Goal: Complete Application Form: Complete application form

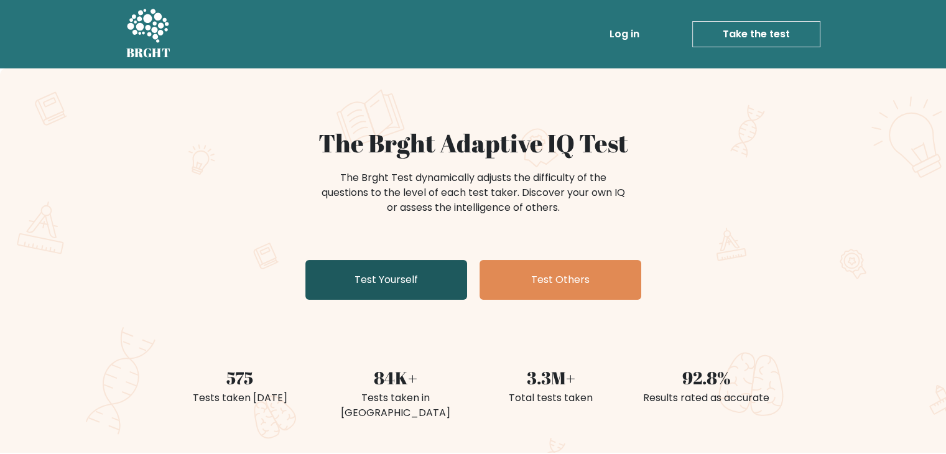
click at [368, 277] on link "Test Yourself" at bounding box center [386, 280] width 162 height 40
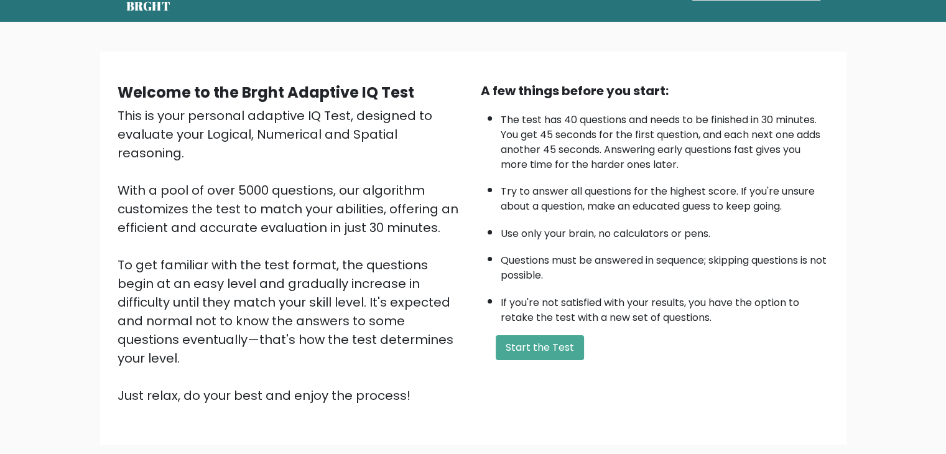
scroll to position [116, 0]
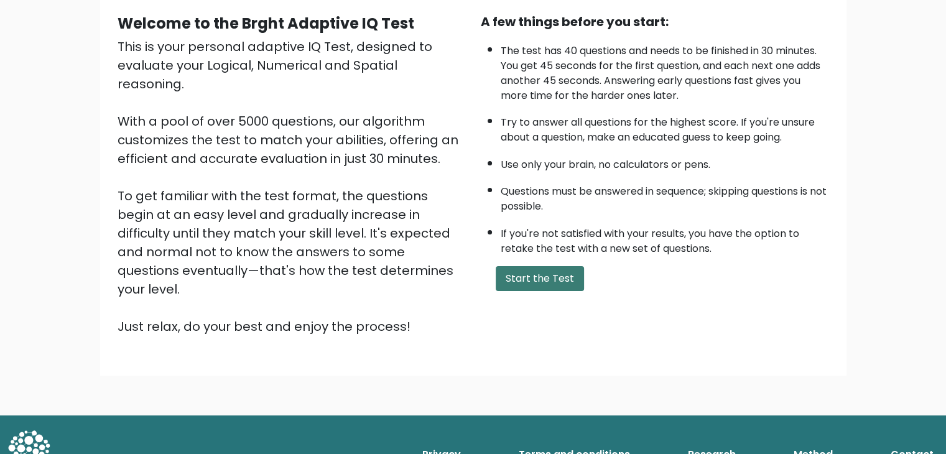
click at [547, 266] on button "Start the Test" at bounding box center [540, 278] width 88 height 25
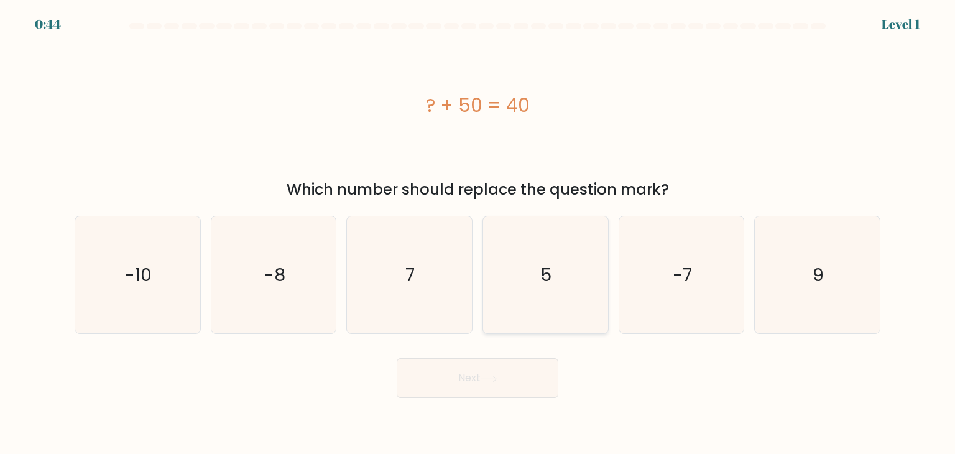
click at [537, 274] on icon "5" at bounding box center [545, 274] width 117 height 117
click at [478, 233] on input "d. 5" at bounding box center [478, 230] width 1 height 6
radio input "true"
click at [537, 274] on icon "5" at bounding box center [546, 275] width 116 height 116
click at [478, 233] on input "d. 5" at bounding box center [478, 230] width 1 height 6
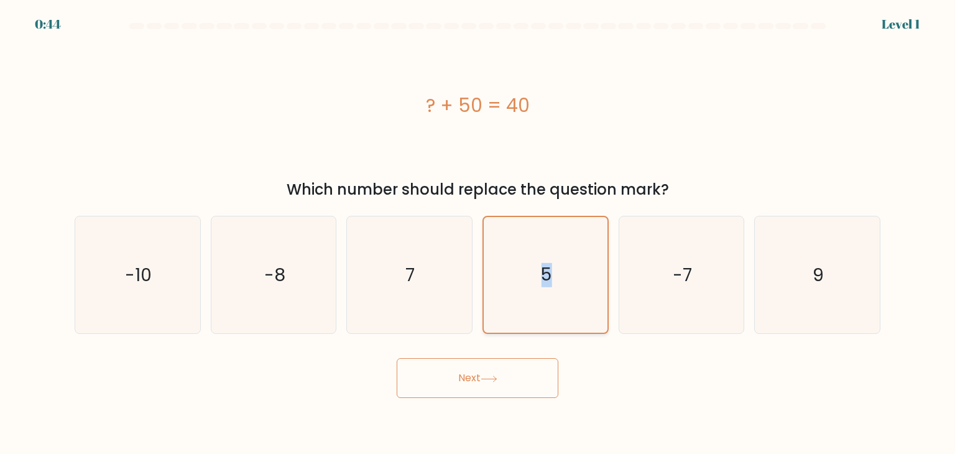
click at [537, 274] on icon "5" at bounding box center [546, 275] width 116 height 116
click at [478, 233] on input "d. 5" at bounding box center [478, 230] width 1 height 6
click at [537, 274] on icon "5" at bounding box center [546, 275] width 116 height 116
click at [478, 233] on input "d. 5" at bounding box center [478, 230] width 1 height 6
click at [451, 299] on icon "7" at bounding box center [409, 274] width 117 height 117
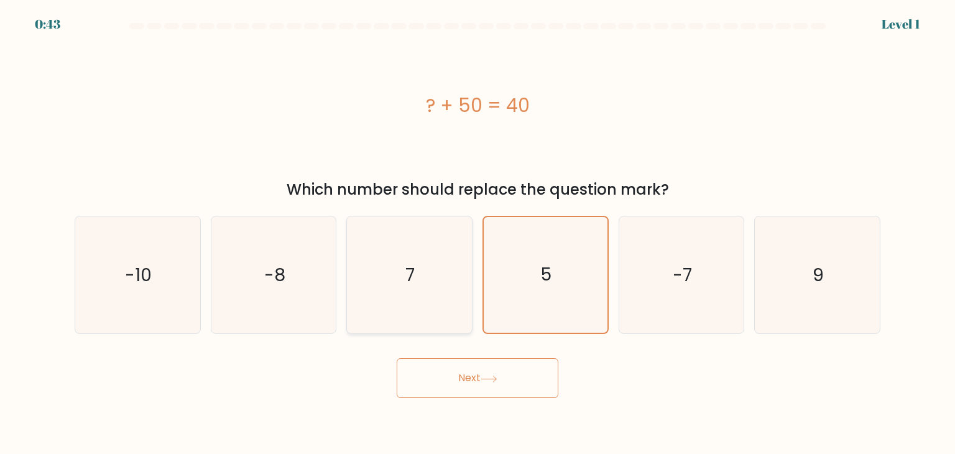
click at [478, 233] on input "c. 7" at bounding box center [478, 230] width 1 height 6
radio input "true"
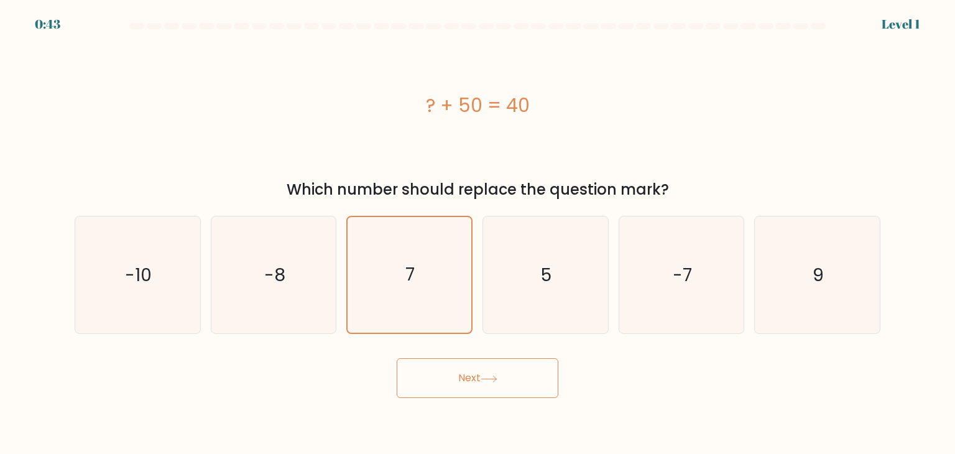
click at [476, 364] on button "Next" at bounding box center [478, 378] width 162 height 40
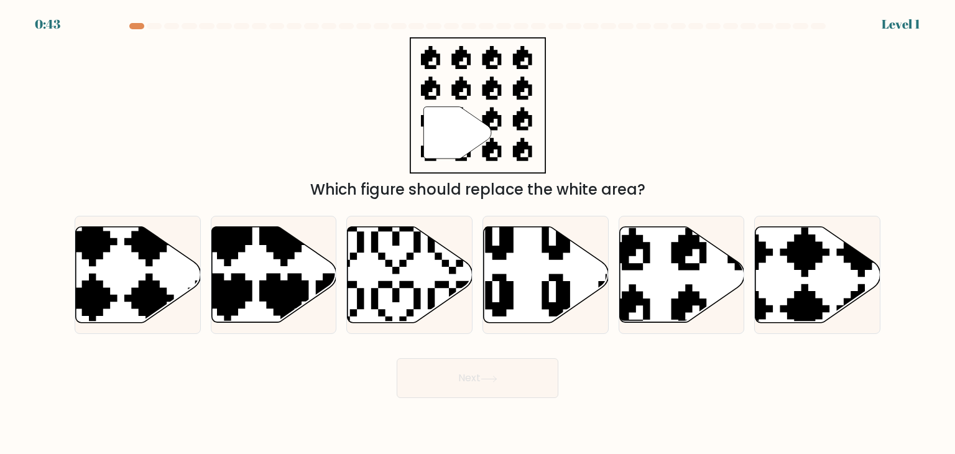
click at [483, 372] on button "Next" at bounding box center [478, 378] width 162 height 40
click at [433, 254] on icon at bounding box center [410, 275] width 125 height 96
click at [478, 233] on input "c." at bounding box center [478, 230] width 1 height 6
radio input "true"
click at [442, 337] on form "a." at bounding box center [477, 210] width 955 height 375
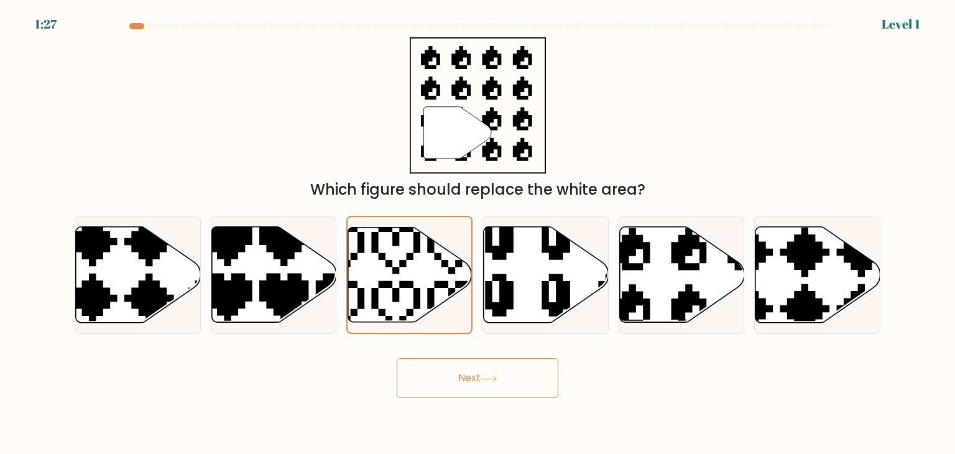
click at [455, 361] on button "Next" at bounding box center [478, 378] width 162 height 40
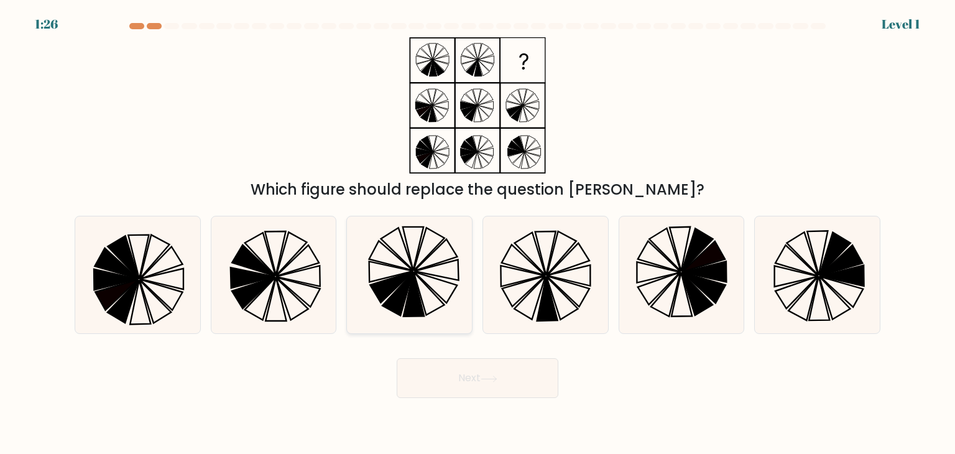
click at [420, 289] on icon at bounding box center [409, 274] width 117 height 117
click at [478, 233] on input "c." at bounding box center [478, 230] width 1 height 6
radio input "true"
click at [474, 376] on button "Next" at bounding box center [478, 378] width 162 height 40
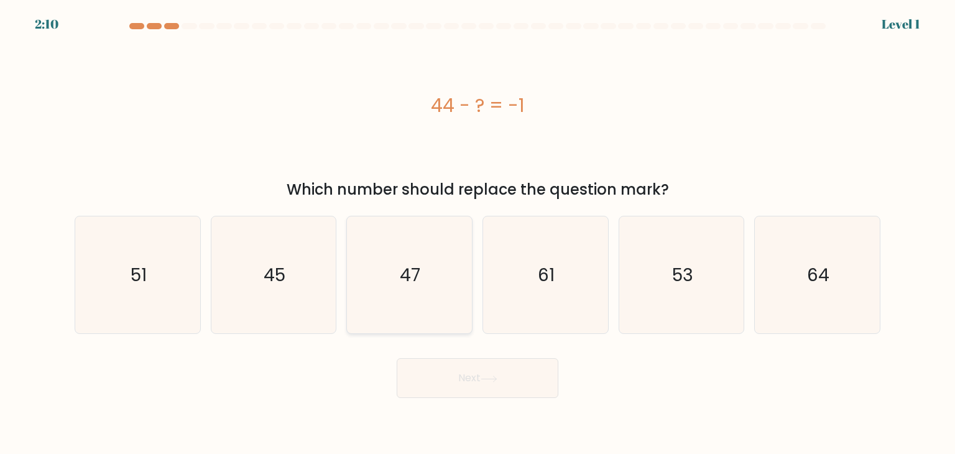
click at [428, 294] on icon "47" at bounding box center [409, 274] width 117 height 117
click at [478, 233] on input "c. 47" at bounding box center [478, 230] width 1 height 6
radio input "true"
click at [474, 366] on button "Next" at bounding box center [478, 378] width 162 height 40
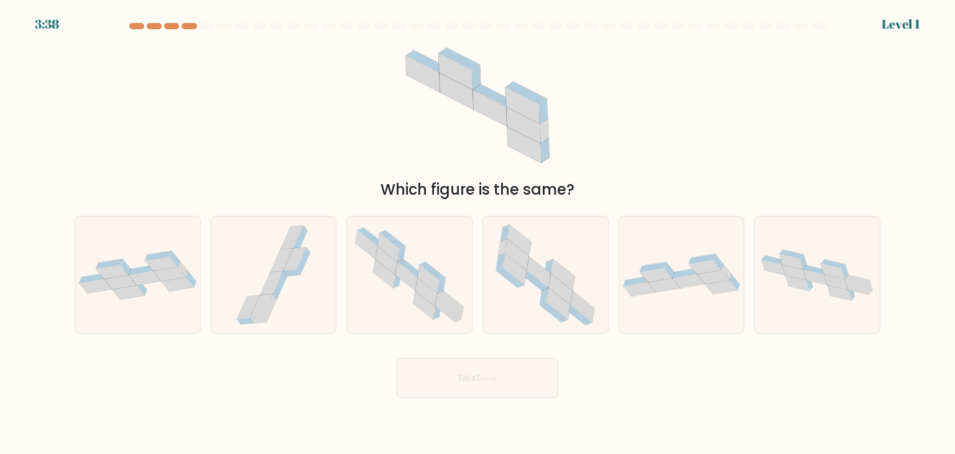
click at [483, 376] on icon at bounding box center [489, 379] width 17 height 7
click at [530, 309] on icon at bounding box center [545, 274] width 117 height 117
click at [478, 233] on input "d." at bounding box center [478, 230] width 1 height 6
radio input "true"
click at [504, 371] on button "Next" at bounding box center [478, 378] width 162 height 40
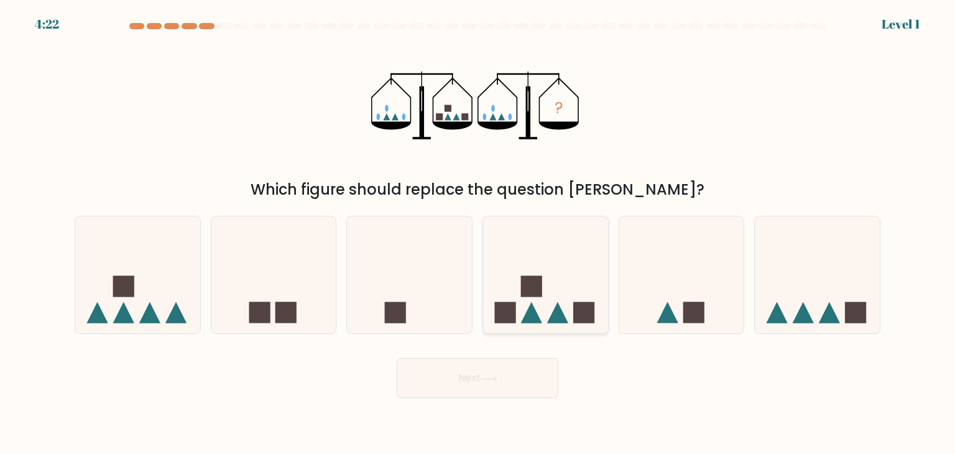
drag, startPoint x: 527, startPoint y: 314, endPoint x: 527, endPoint y: 336, distance: 22.4
click at [527, 315] on icon at bounding box center [531, 312] width 21 height 21
click at [478, 233] on input "d." at bounding box center [478, 230] width 1 height 6
radio input "true"
click at [518, 382] on button "Next" at bounding box center [478, 378] width 162 height 40
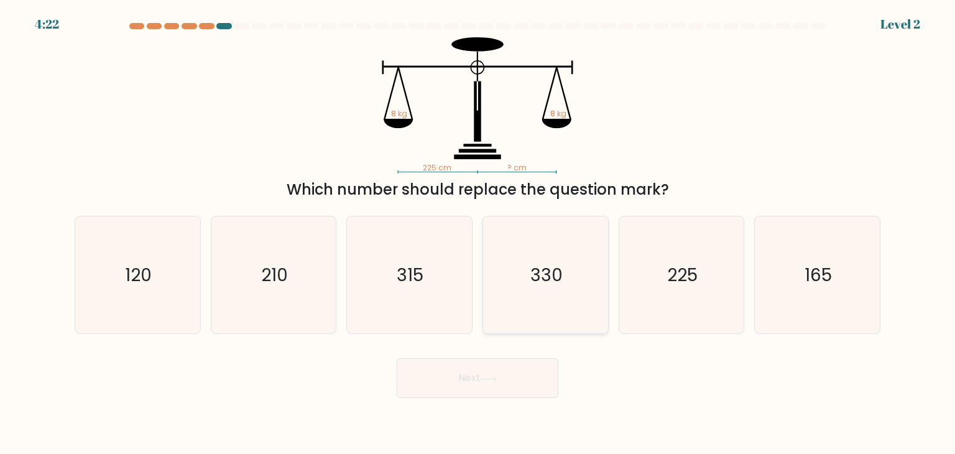
click at [550, 313] on icon "330" at bounding box center [545, 274] width 117 height 117
click at [478, 233] on input "d. 330" at bounding box center [478, 230] width 1 height 6
radio input "true"
click at [527, 380] on button "Next" at bounding box center [478, 378] width 162 height 40
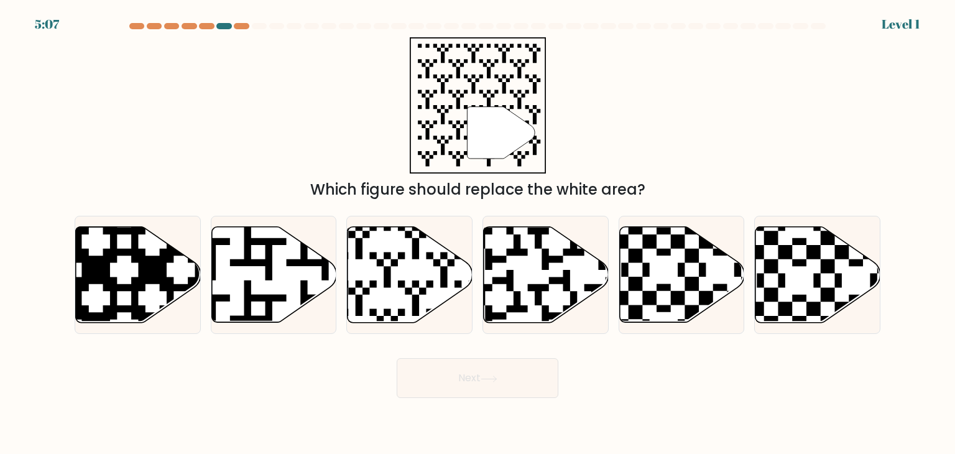
click at [542, 302] on icon at bounding box center [584, 326] width 226 height 226
click at [478, 233] on input "d." at bounding box center [478, 230] width 1 height 6
radio input "true"
drag, startPoint x: 523, startPoint y: 369, endPoint x: 530, endPoint y: 322, distance: 47.8
click at [523, 364] on button "Next" at bounding box center [478, 378] width 162 height 40
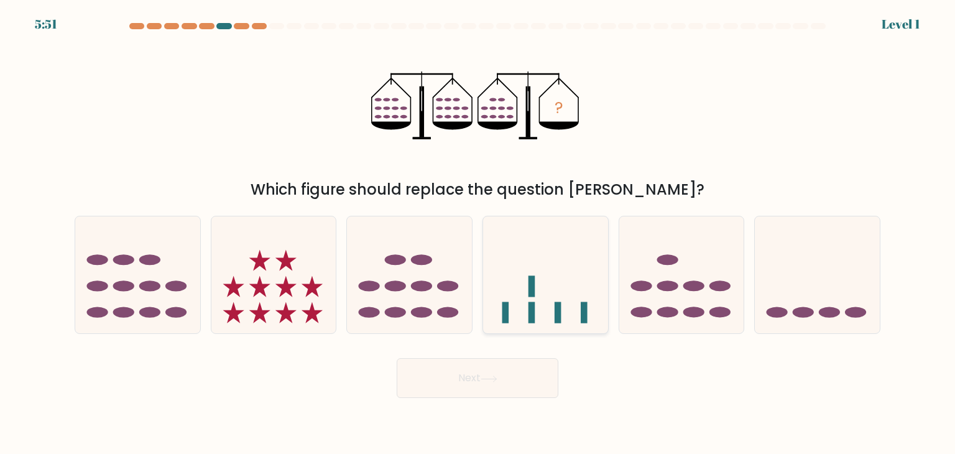
click at [532, 314] on rect at bounding box center [532, 312] width 7 height 21
click at [478, 233] on input "d." at bounding box center [478, 230] width 1 height 6
radio input "true"
click at [519, 373] on button "Next" at bounding box center [478, 378] width 162 height 40
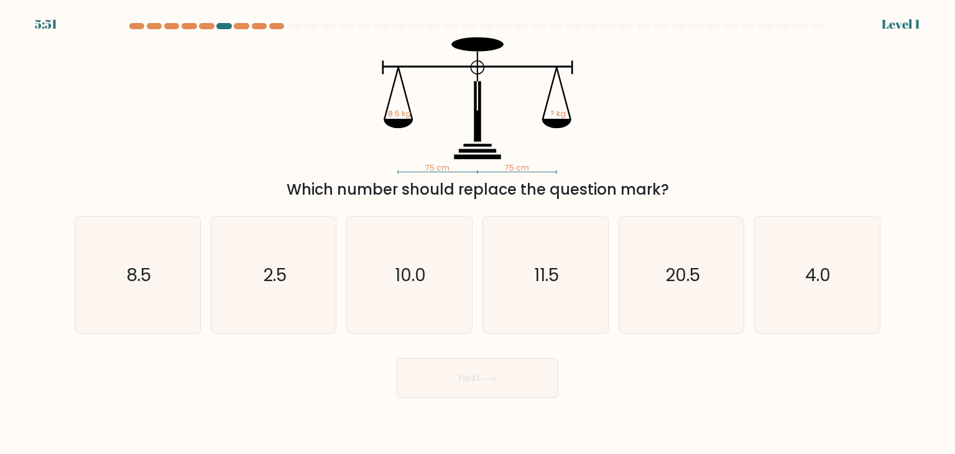
click at [532, 318] on icon "11.5" at bounding box center [545, 274] width 117 height 117
click at [478, 233] on input "d. 11.5" at bounding box center [478, 230] width 1 height 6
radio input "true"
click at [514, 369] on button "Next" at bounding box center [478, 378] width 162 height 40
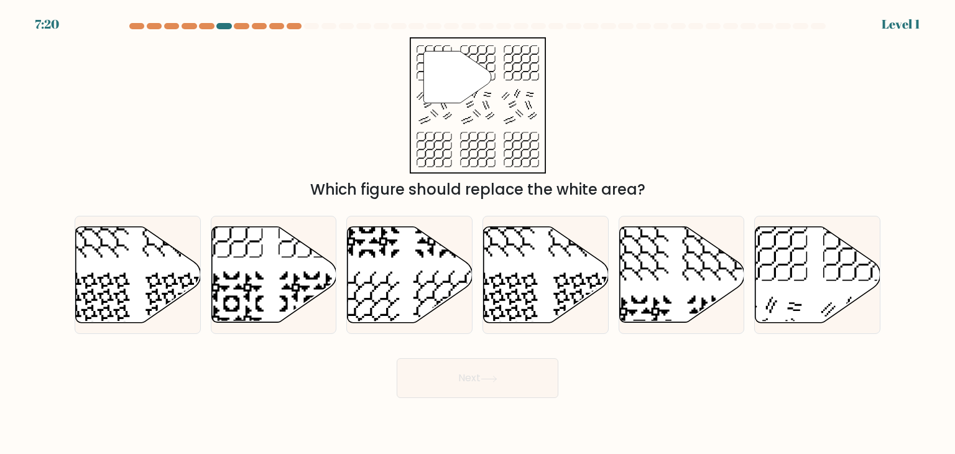
click at [536, 310] on icon at bounding box center [546, 275] width 125 height 96
click at [478, 233] on input "d." at bounding box center [478, 230] width 1 height 6
radio input "true"
click at [517, 368] on button "Next" at bounding box center [478, 378] width 162 height 40
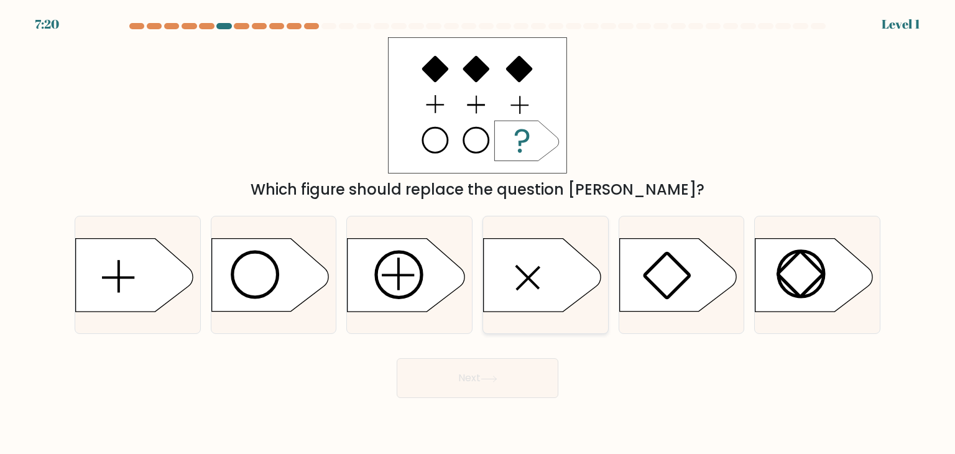
click at [532, 319] on div at bounding box center [546, 275] width 126 height 118
click at [478, 233] on input "d." at bounding box center [478, 230] width 1 height 6
radio input "true"
drag, startPoint x: 518, startPoint y: 374, endPoint x: 525, endPoint y: 359, distance: 17.0
click at [518, 375] on button "Next" at bounding box center [478, 378] width 162 height 40
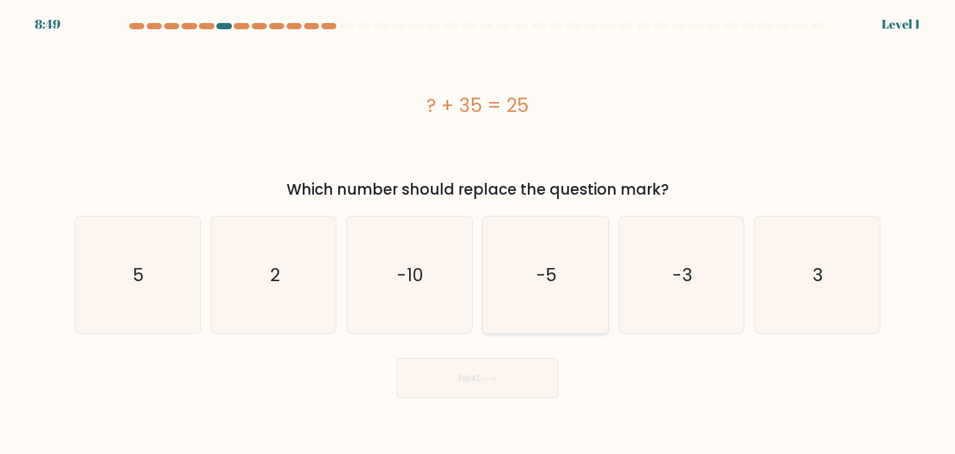
click at [535, 313] on icon "-5" at bounding box center [545, 274] width 117 height 117
click at [478, 233] on input "d. -5" at bounding box center [478, 230] width 1 height 6
radio input "true"
click at [521, 364] on button "Next" at bounding box center [478, 378] width 162 height 40
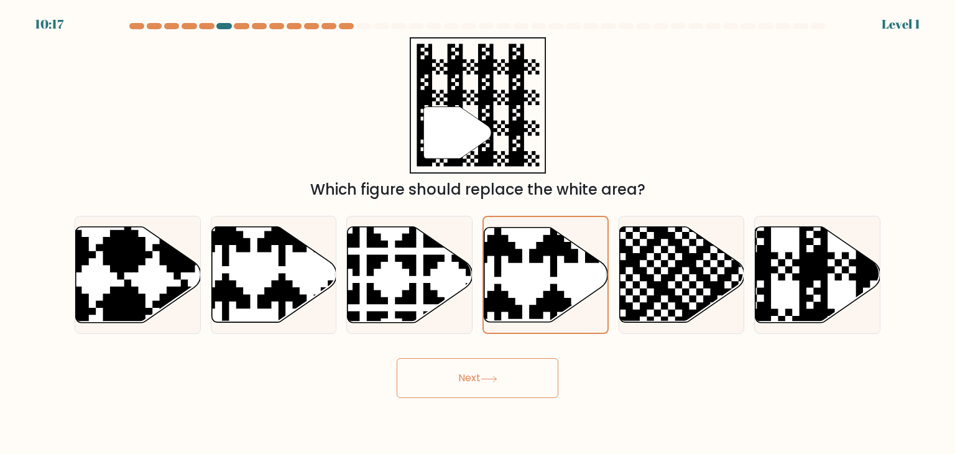
click at [520, 352] on div "Next" at bounding box center [477, 373] width 821 height 49
click at [532, 294] on icon at bounding box center [546, 274] width 124 height 95
click at [478, 233] on input "d." at bounding box center [478, 230] width 1 height 6
click at [514, 366] on button "Next" at bounding box center [478, 378] width 162 height 40
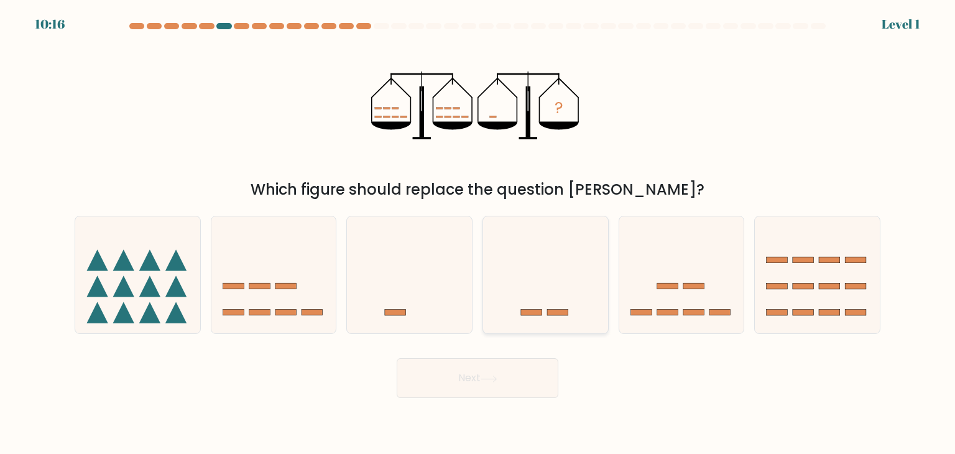
click at [524, 309] on icon at bounding box center [545, 274] width 125 height 103
click at [478, 233] on input "d." at bounding box center [478, 230] width 1 height 6
radio input "true"
click at [513, 373] on button "Next" at bounding box center [478, 378] width 162 height 40
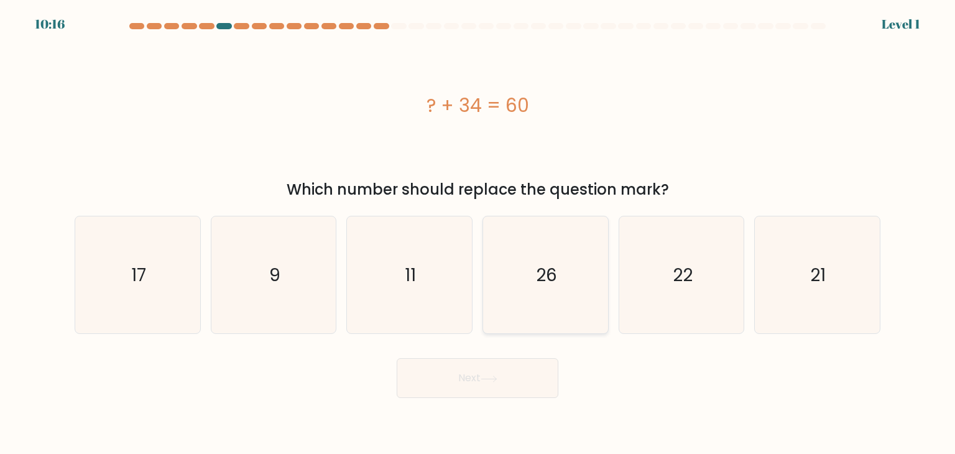
click at [533, 317] on icon "26" at bounding box center [545, 274] width 117 height 117
click at [478, 233] on input "d. 26" at bounding box center [478, 230] width 1 height 6
radio input "true"
click at [520, 377] on button "Next" at bounding box center [478, 378] width 162 height 40
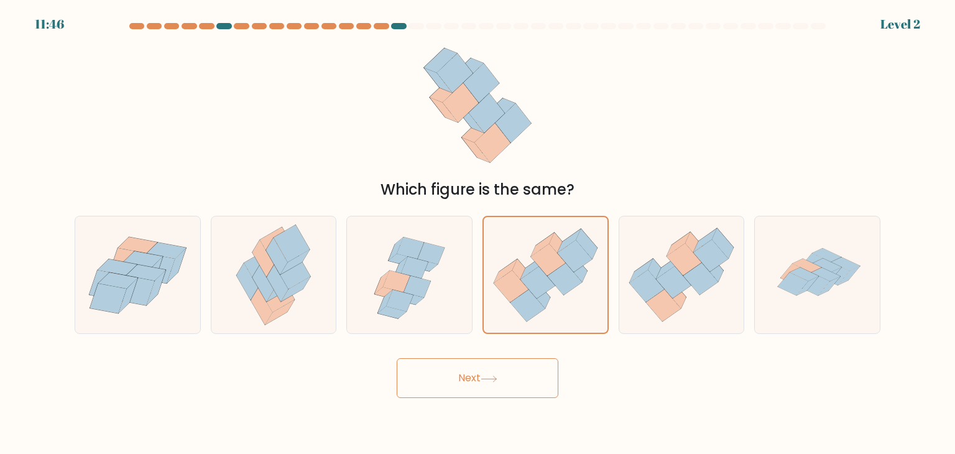
click at [521, 376] on button "Next" at bounding box center [478, 378] width 162 height 40
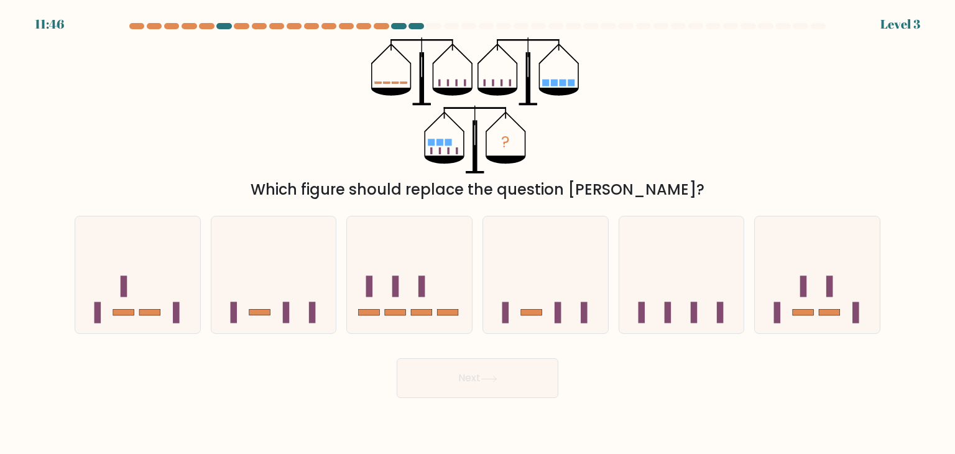
click at [532, 322] on icon at bounding box center [545, 274] width 125 height 103
click at [478, 233] on input "d." at bounding box center [478, 230] width 1 height 6
radio input "true"
click at [519, 375] on button "Next" at bounding box center [478, 378] width 162 height 40
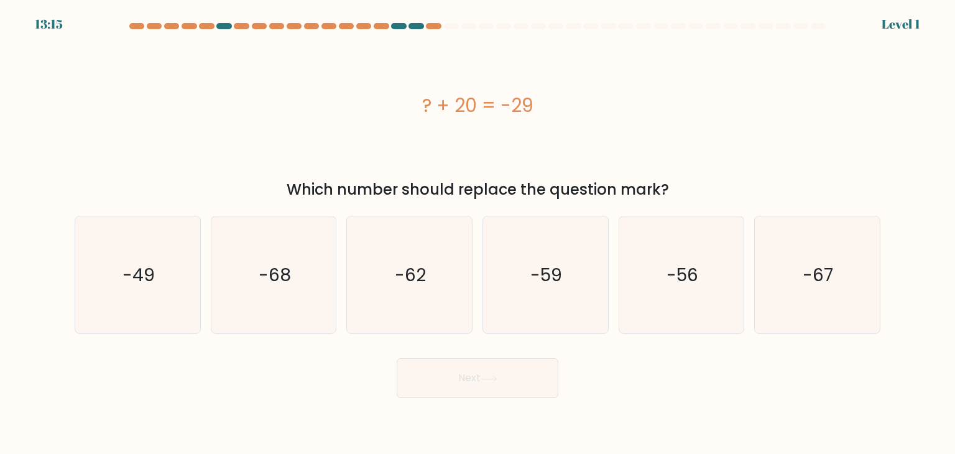
click at [532, 315] on icon "-59" at bounding box center [545, 274] width 117 height 117
click at [478, 233] on input "d. -59" at bounding box center [478, 230] width 1 height 6
radio input "true"
click at [517, 364] on button "Next" at bounding box center [478, 378] width 162 height 40
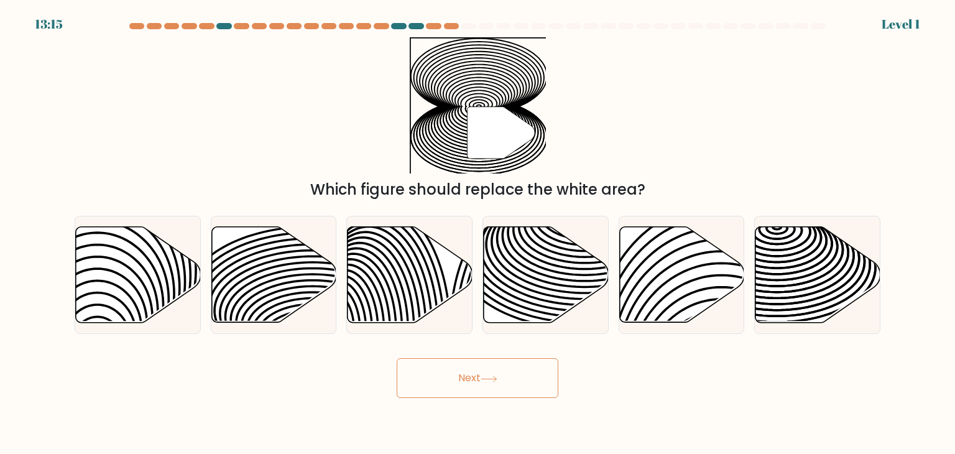
click at [532, 315] on icon at bounding box center [585, 266] width 252 height 126
click at [478, 233] on input "d." at bounding box center [478, 230] width 1 height 6
radio input "true"
click at [520, 372] on button "Next" at bounding box center [478, 378] width 162 height 40
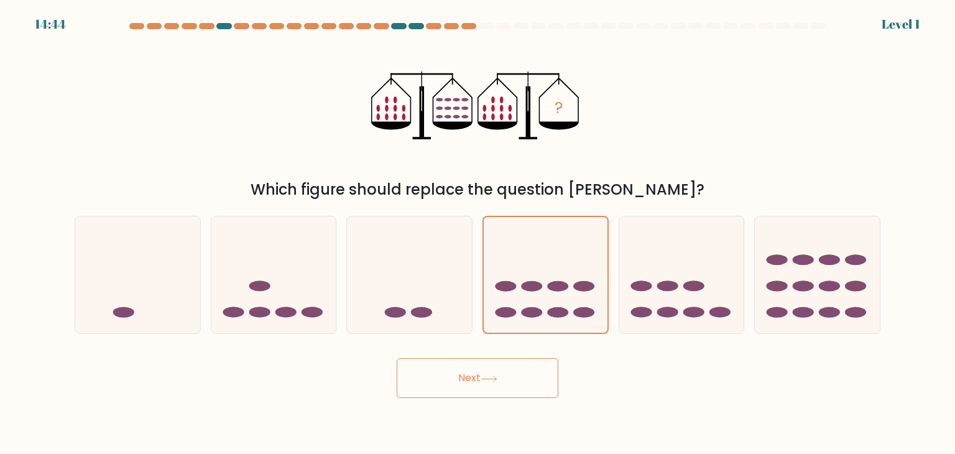
click at [516, 369] on button "Next" at bounding box center [478, 378] width 162 height 40
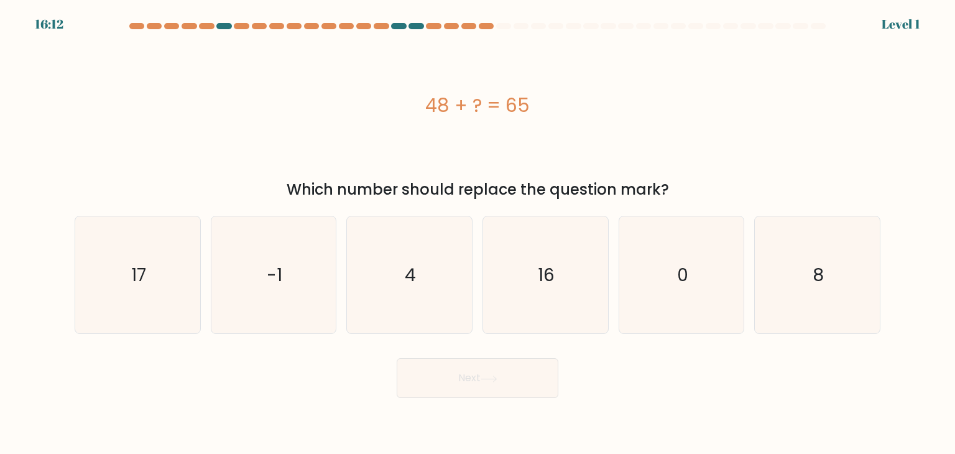
click at [527, 326] on icon "16" at bounding box center [545, 274] width 117 height 117
click at [478, 233] on input "d. 16" at bounding box center [478, 230] width 1 height 6
radio input "true"
click at [522, 363] on button "Next" at bounding box center [478, 378] width 162 height 40
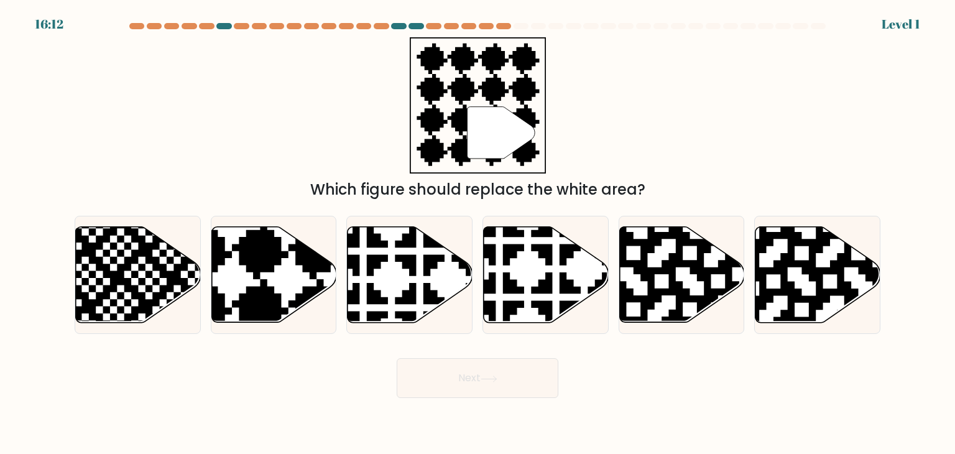
click at [533, 322] on icon at bounding box center [546, 275] width 125 height 96
click at [478, 233] on input "d." at bounding box center [478, 230] width 1 height 6
radio input "true"
click at [516, 380] on button "Next" at bounding box center [478, 378] width 162 height 40
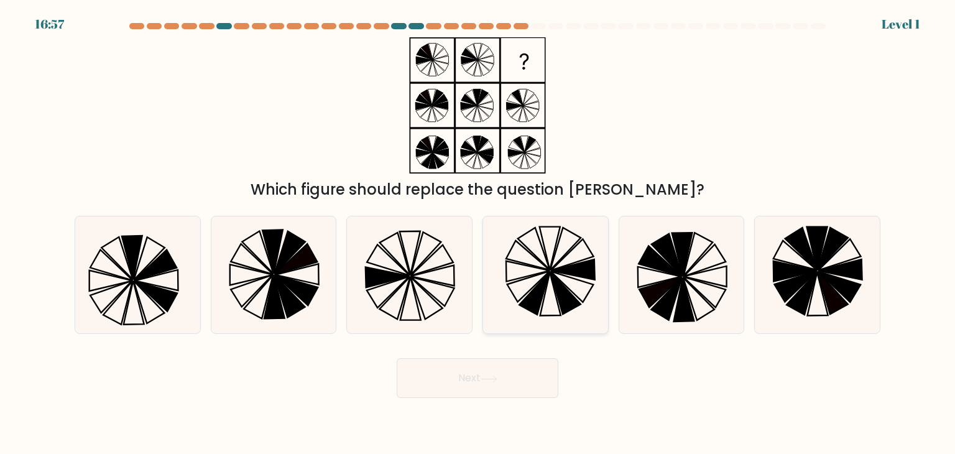
click at [538, 321] on icon at bounding box center [545, 274] width 117 height 117
click at [478, 233] on input "d." at bounding box center [478, 230] width 1 height 6
radio input "true"
click at [523, 363] on button "Next" at bounding box center [478, 378] width 162 height 40
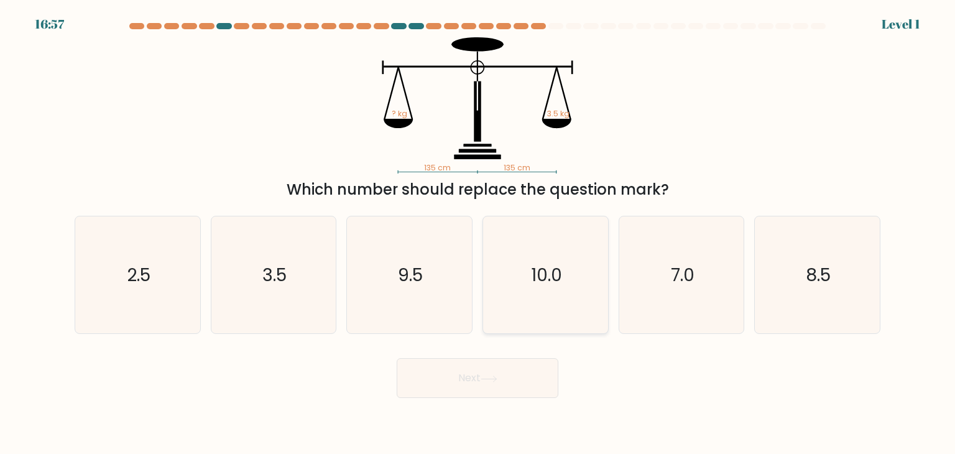
click at [537, 310] on icon "10.0" at bounding box center [545, 274] width 117 height 117
click at [478, 233] on input "d. 10.0" at bounding box center [478, 230] width 1 height 6
radio input "true"
click at [519, 356] on div "Next" at bounding box center [477, 373] width 821 height 49
click at [530, 320] on icon "10.0" at bounding box center [546, 275] width 116 height 116
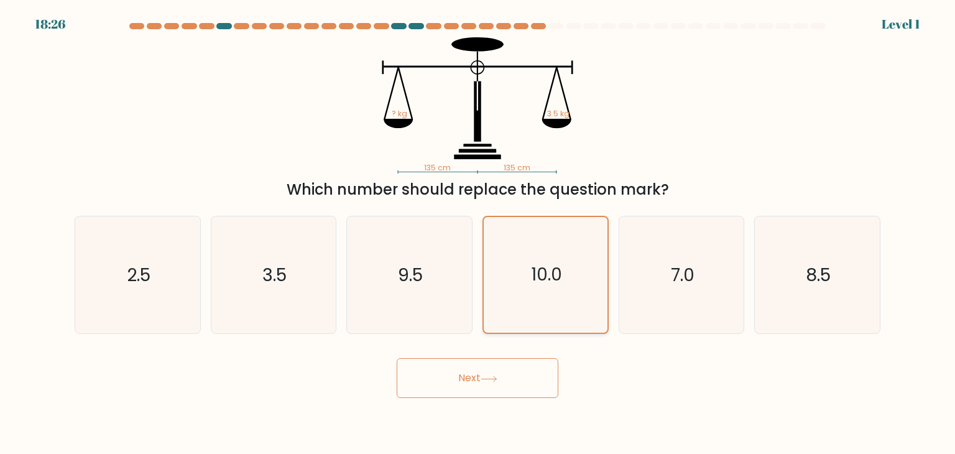
click at [478, 233] on input "d. 10.0" at bounding box center [478, 230] width 1 height 6
click at [515, 361] on button "Next" at bounding box center [478, 378] width 162 height 40
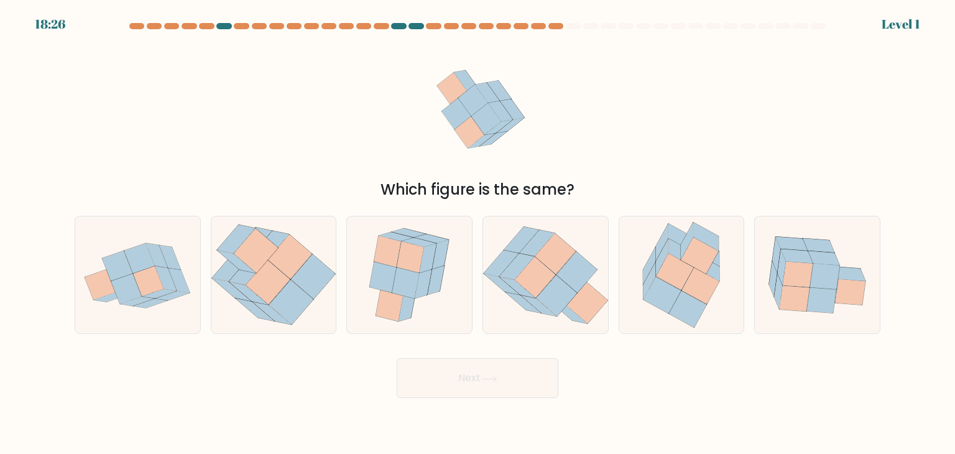
click at [525, 314] on icon at bounding box center [545, 275] width 125 height 109
click at [478, 233] on input "d." at bounding box center [478, 230] width 1 height 6
radio input "true"
click at [507, 370] on button "Next" at bounding box center [478, 378] width 162 height 40
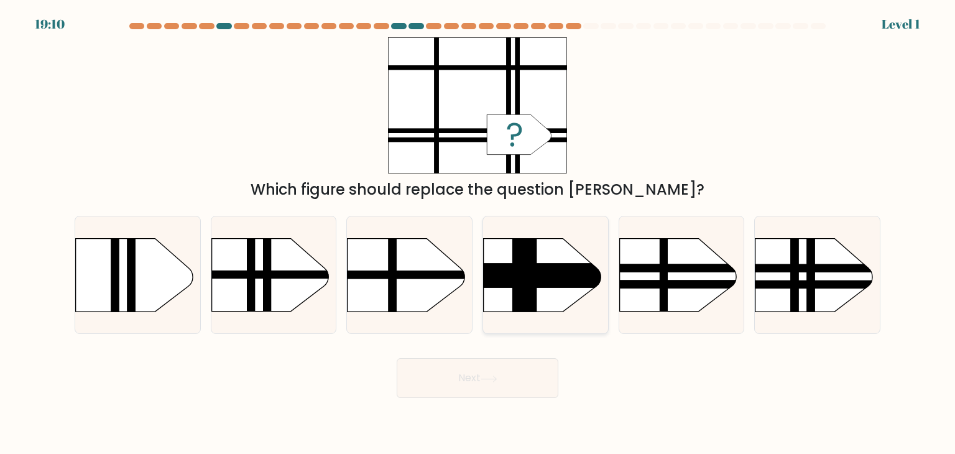
click at [530, 326] on div at bounding box center [546, 275] width 126 height 118
click at [478, 233] on input "d." at bounding box center [478, 230] width 1 height 6
radio input "true"
click at [507, 377] on button "Next" at bounding box center [478, 378] width 162 height 40
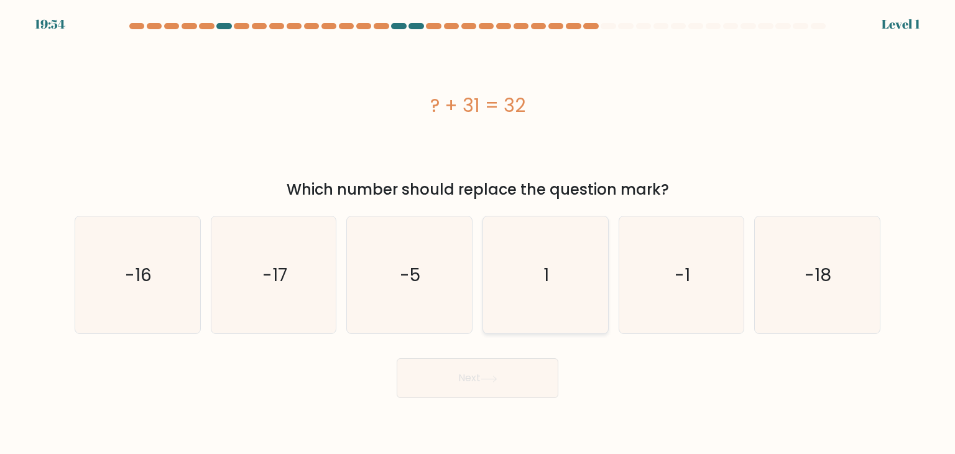
click at [522, 312] on icon "1" at bounding box center [545, 274] width 117 height 117
click at [478, 233] on input "d. 1" at bounding box center [478, 230] width 1 height 6
radio input "true"
click at [504, 366] on button "Next" at bounding box center [478, 378] width 162 height 40
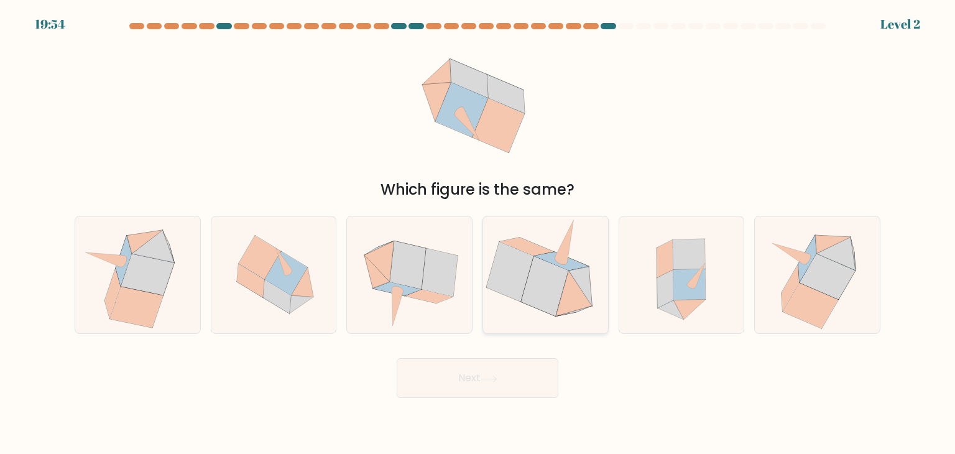
click at [524, 303] on icon at bounding box center [545, 274] width 121 height 117
click at [478, 233] on input "d." at bounding box center [478, 230] width 1 height 6
radio input "true"
click at [507, 363] on button "Next" at bounding box center [478, 378] width 162 height 40
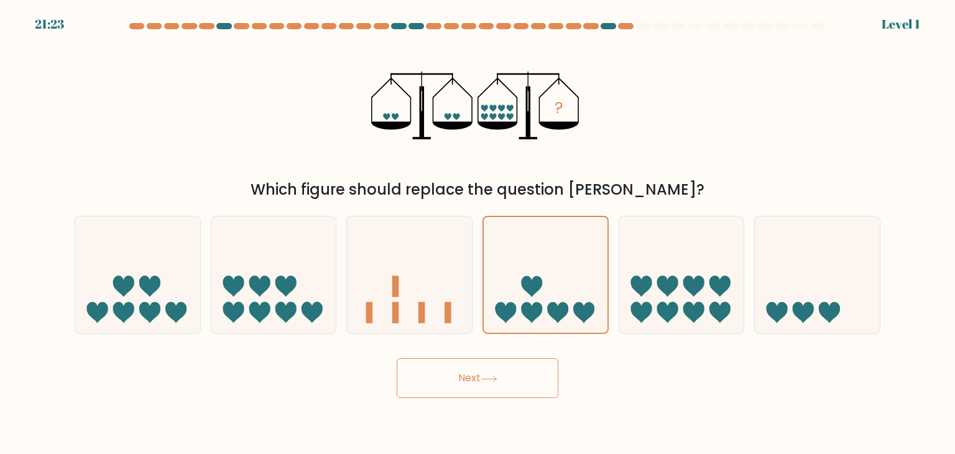
click at [511, 369] on button "Next" at bounding box center [478, 378] width 162 height 40
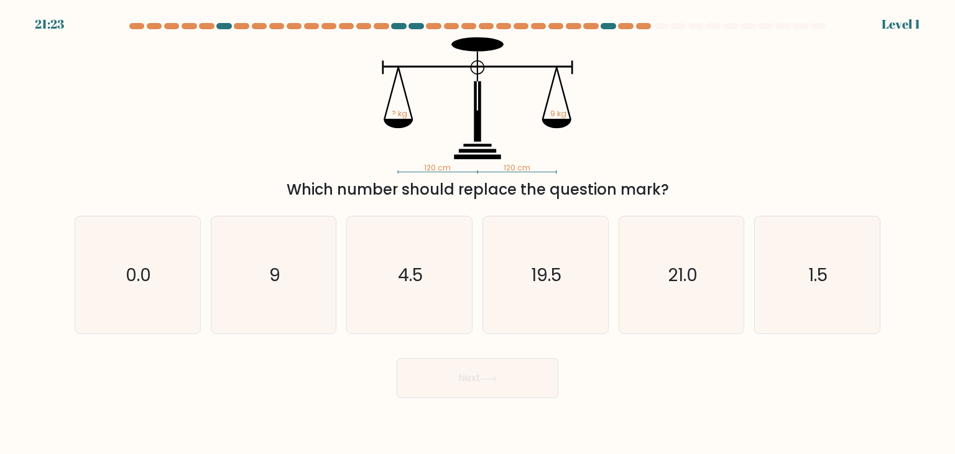
click at [541, 313] on icon "19.5" at bounding box center [545, 274] width 117 height 117
click at [478, 233] on input "d. 19.5" at bounding box center [478, 230] width 1 height 6
radio input "true"
click at [521, 366] on button "Next" at bounding box center [478, 378] width 162 height 40
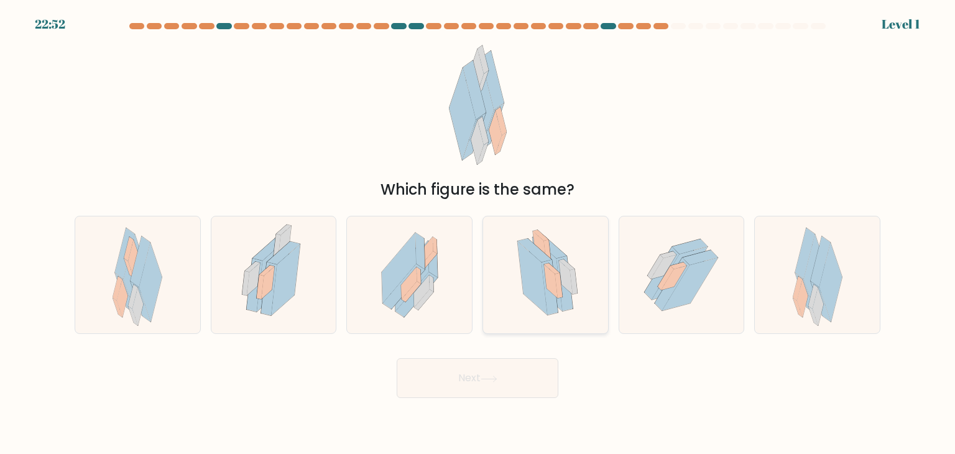
drag, startPoint x: 550, startPoint y: 300, endPoint x: 540, endPoint y: 318, distance: 21.1
click at [547, 300] on icon at bounding box center [550, 287] width 16 height 55
click at [478, 233] on input "d." at bounding box center [478, 230] width 1 height 6
radio input "true"
click at [511, 375] on button "Next" at bounding box center [478, 378] width 162 height 40
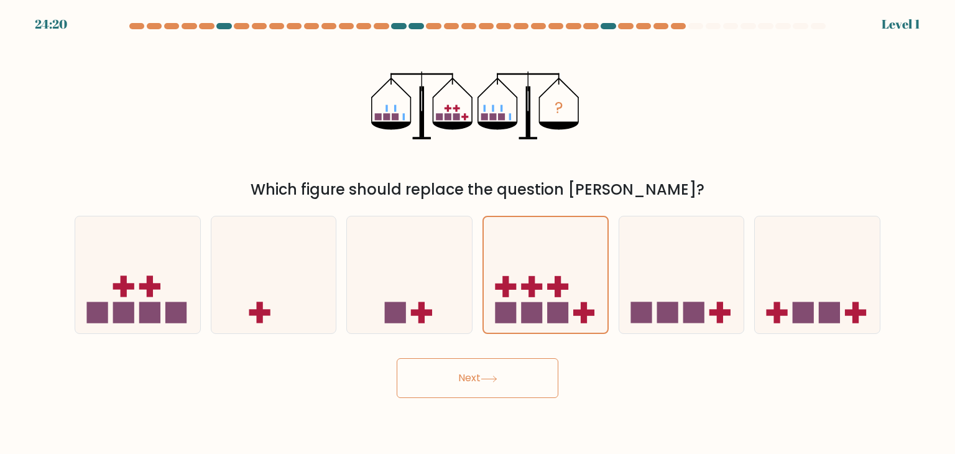
click at [515, 366] on button "Next" at bounding box center [478, 378] width 162 height 40
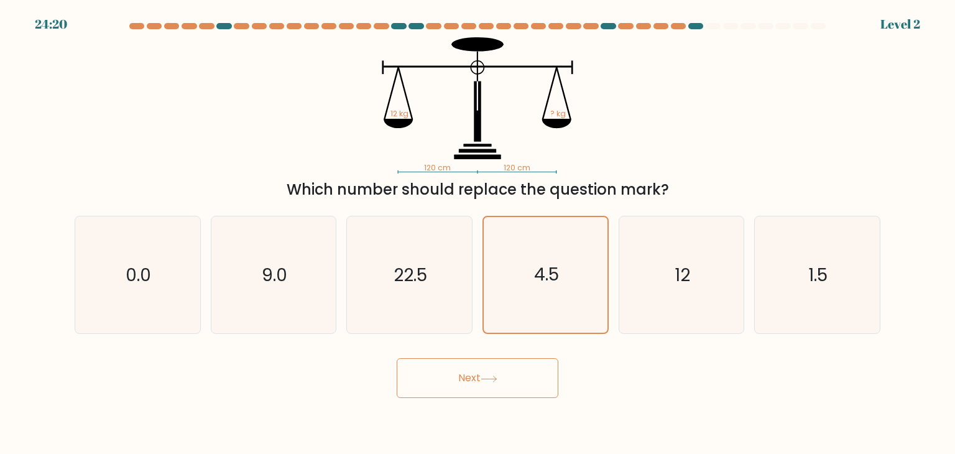
click at [508, 365] on button "Next" at bounding box center [478, 378] width 162 height 40
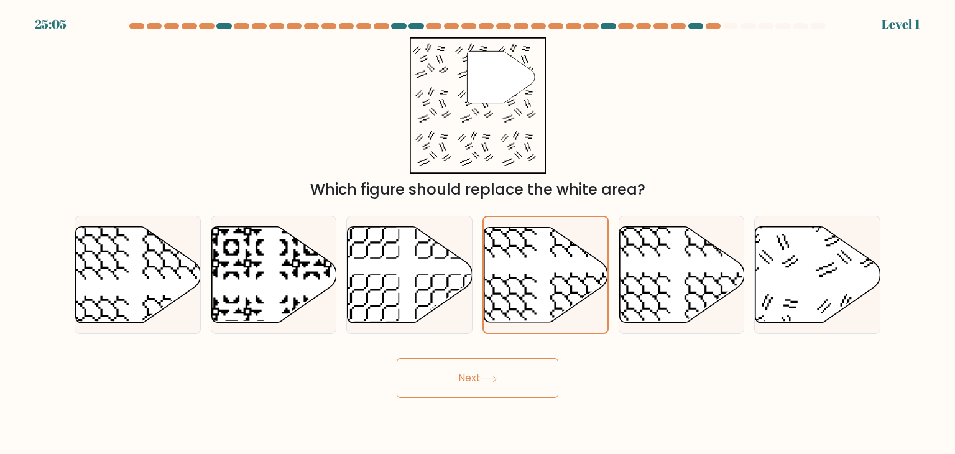
click at [516, 356] on div "Next" at bounding box center [477, 373] width 821 height 49
click at [532, 312] on icon at bounding box center [546, 275] width 124 height 96
click at [478, 233] on input "d." at bounding box center [478, 230] width 1 height 6
drag, startPoint x: 500, startPoint y: 380, endPoint x: 523, endPoint y: 334, distance: 51.5
click at [501, 381] on button "Next" at bounding box center [478, 378] width 162 height 40
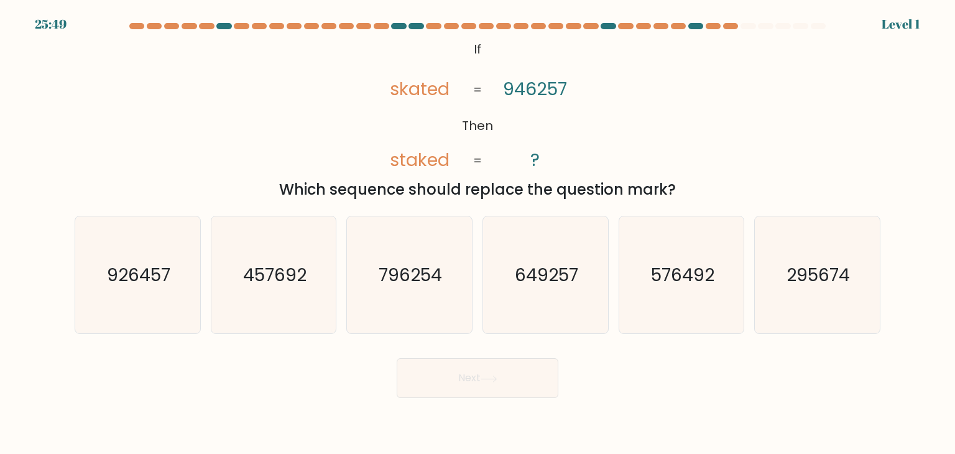
click at [537, 303] on icon "649257" at bounding box center [545, 274] width 117 height 117
click at [478, 233] on input "d. 649257" at bounding box center [478, 230] width 1 height 6
radio input "true"
click at [511, 361] on button "Next" at bounding box center [478, 378] width 162 height 40
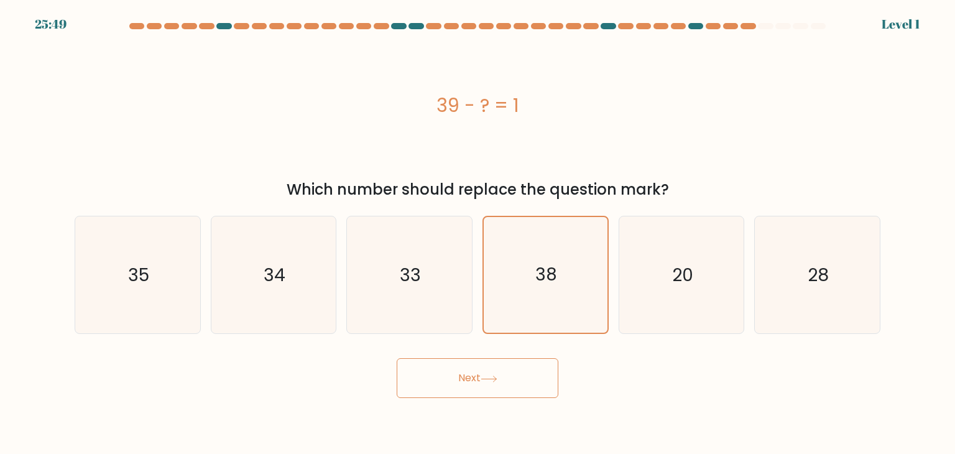
click at [500, 361] on button "Next" at bounding box center [478, 378] width 162 height 40
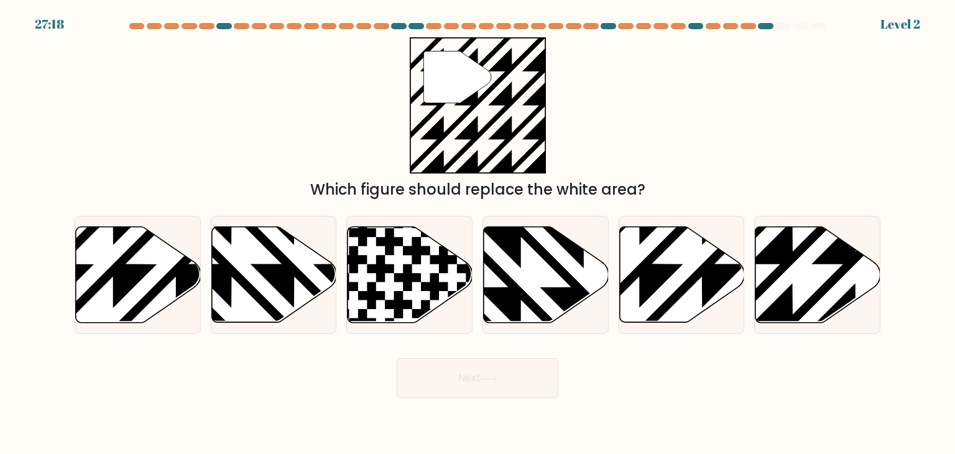
click at [552, 263] on icon at bounding box center [584, 224] width 252 height 252
click at [478, 233] on input "d." at bounding box center [478, 230] width 1 height 6
radio input "true"
click at [500, 386] on button "Next" at bounding box center [478, 378] width 162 height 40
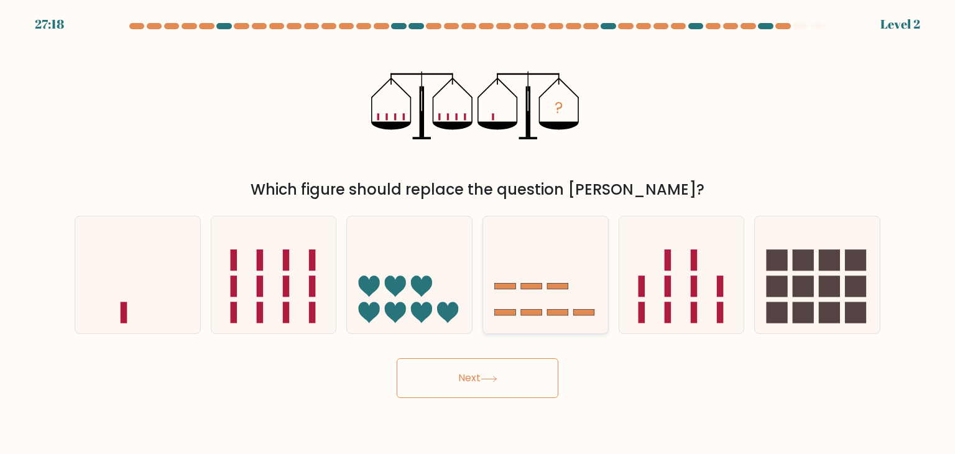
click at [531, 299] on icon at bounding box center [545, 274] width 125 height 103
click at [478, 233] on input "d." at bounding box center [478, 230] width 1 height 6
radio input "true"
click at [501, 371] on button "Next" at bounding box center [478, 378] width 162 height 40
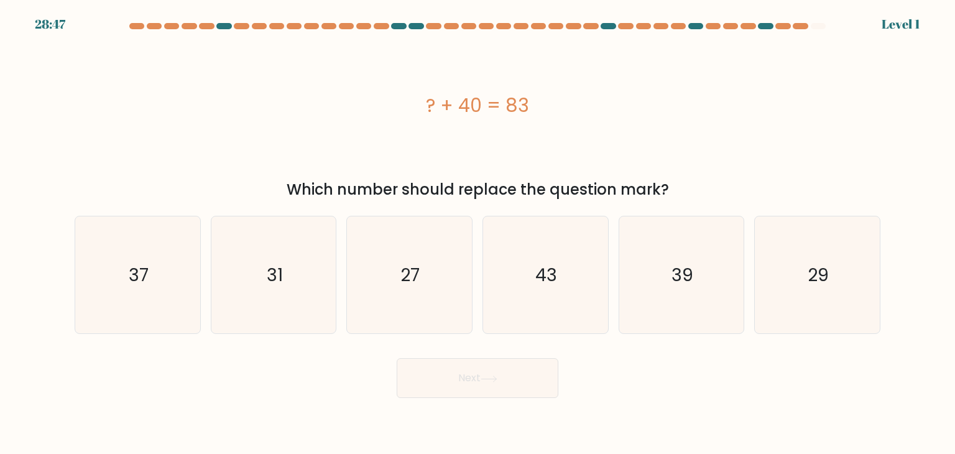
drag, startPoint x: 511, startPoint y: 347, endPoint x: 516, endPoint y: 340, distance: 9.3
click at [529, 296] on icon "43" at bounding box center [545, 274] width 117 height 117
click at [478, 233] on input "d. 43" at bounding box center [478, 230] width 1 height 6
radio input "true"
drag, startPoint x: 496, startPoint y: 391, endPoint x: 504, endPoint y: 357, distance: 35.3
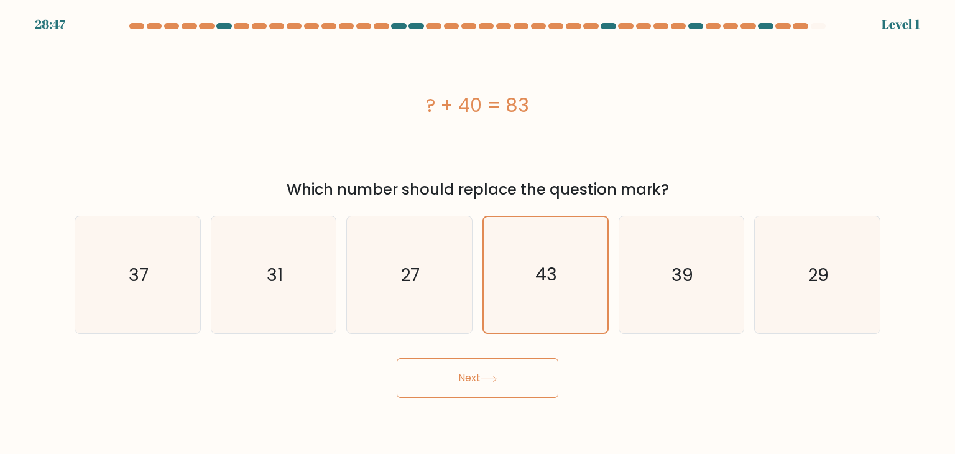
click at [496, 393] on button "Next" at bounding box center [478, 378] width 162 height 40
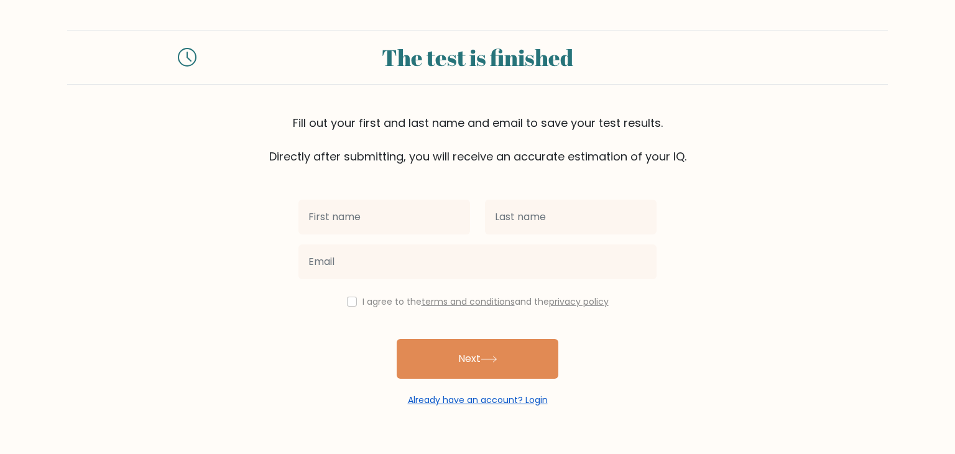
click at [486, 393] on div "Already have an account? Login" at bounding box center [478, 393] width 358 height 28
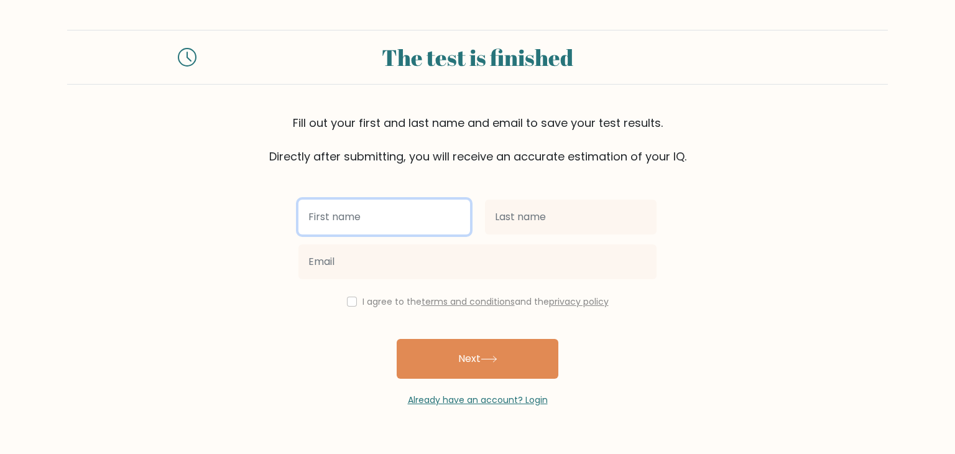
click at [435, 231] on input "text" at bounding box center [385, 217] width 172 height 35
click at [424, 218] on input "text" at bounding box center [385, 217] width 172 height 35
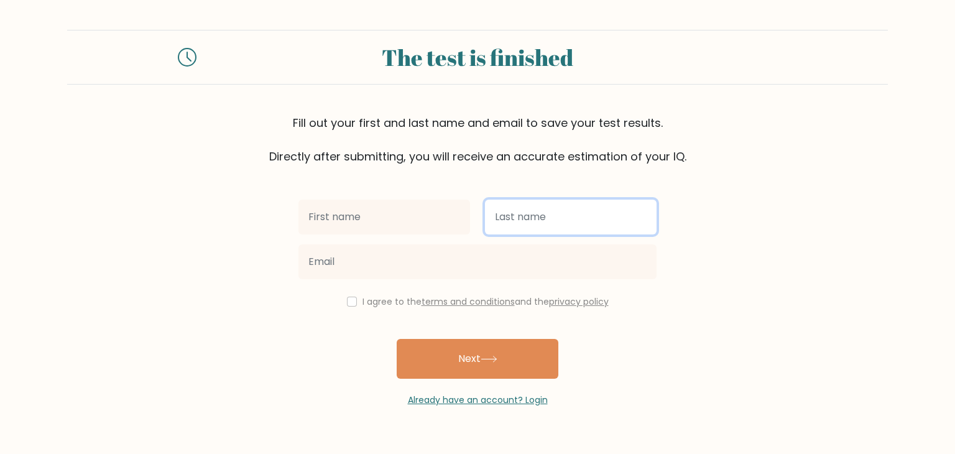
click at [519, 220] on input "text" at bounding box center [571, 217] width 172 height 35
type input "bvc"
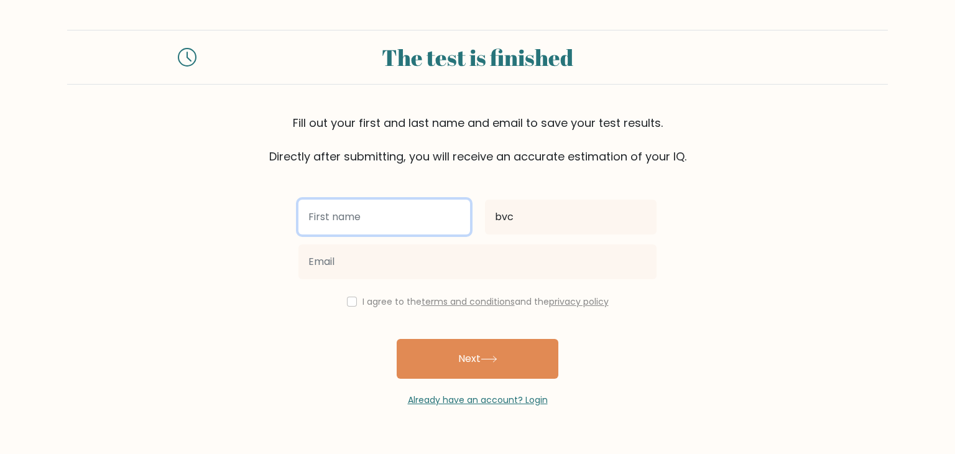
click at [399, 210] on input "text" at bounding box center [385, 217] width 172 height 35
type input "cvb"
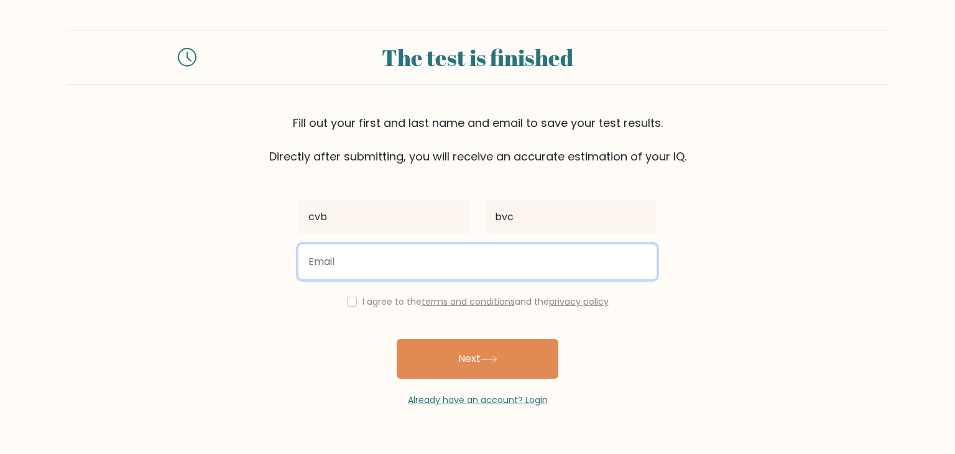
click at [376, 262] on input "email" at bounding box center [478, 261] width 358 height 35
type input "kinghamza332@gmail.com"
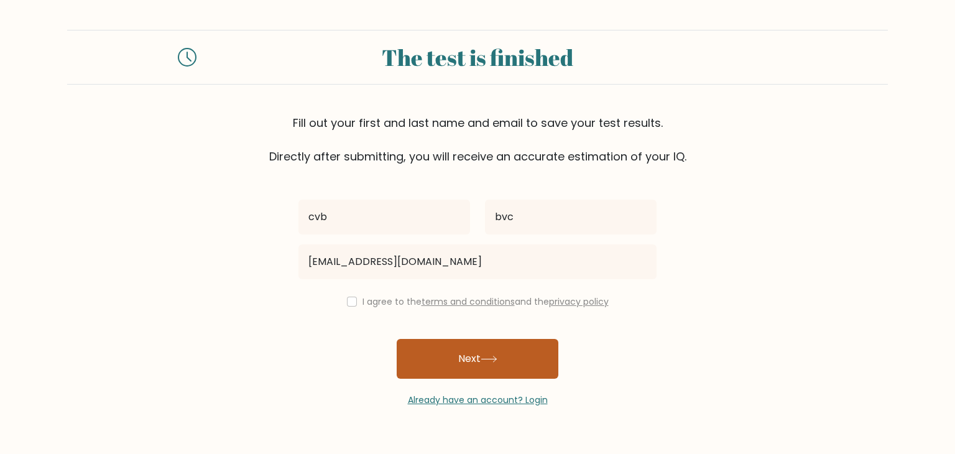
click at [496, 362] on icon at bounding box center [489, 359] width 17 height 7
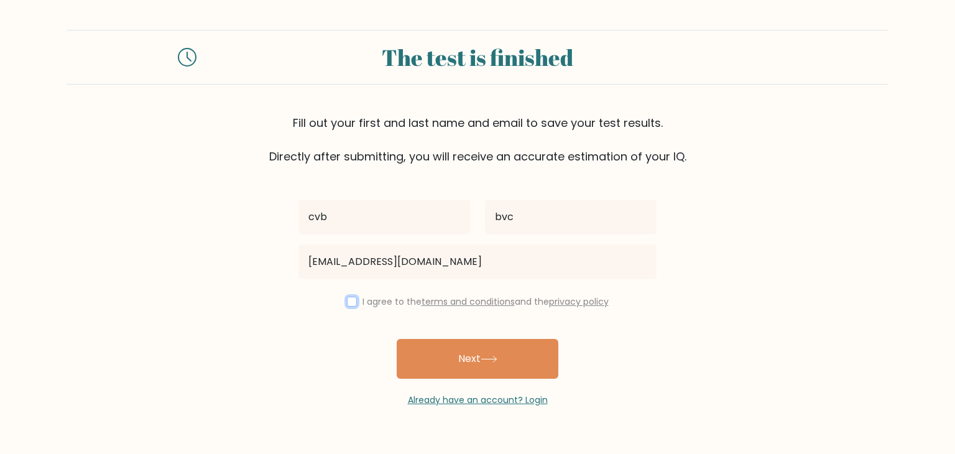
click at [350, 300] on input "checkbox" at bounding box center [352, 302] width 10 height 10
checkbox input "true"
click at [545, 389] on div "Already have an account? Login" at bounding box center [478, 393] width 358 height 28
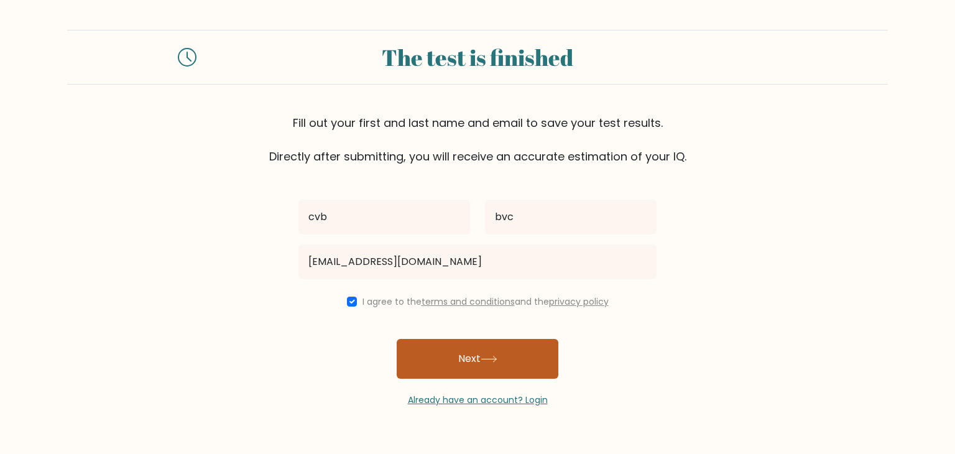
click at [506, 361] on button "Next" at bounding box center [478, 359] width 162 height 40
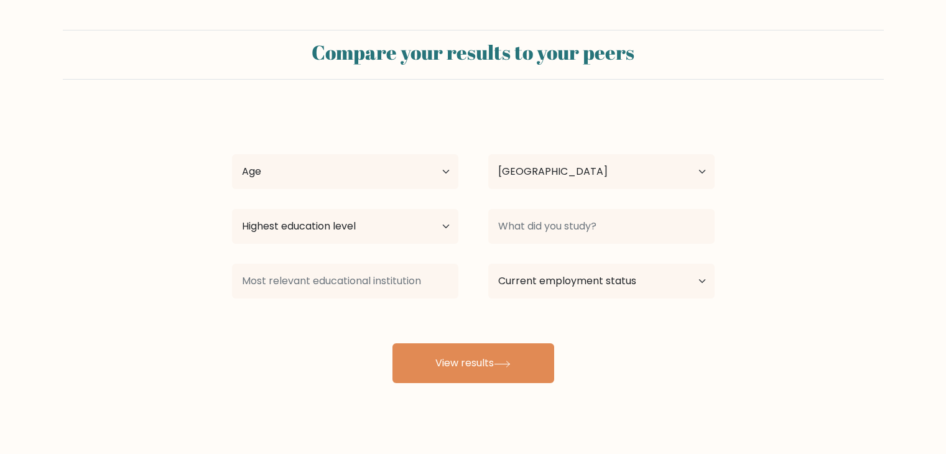
select select "GB"
click at [562, 192] on div "Country Afghanistan Albania Algeria American Samoa Andorra Angola Anguilla Anta…" at bounding box center [601, 171] width 256 height 45
click at [562, 179] on select "Country Afghanistan Albania Algeria American Samoa Andorra Angola Anguilla Anta…" at bounding box center [601, 171] width 226 height 35
click at [488, 154] on select "Country Afghanistan Albania Algeria American Samoa Andorra Angola Anguilla Anta…" at bounding box center [601, 171] width 226 height 35
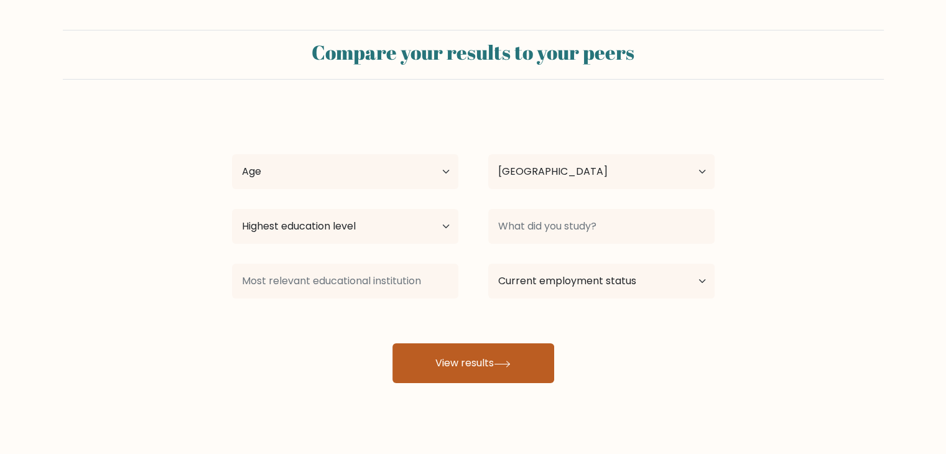
click at [433, 372] on button "View results" at bounding box center [473, 363] width 162 height 40
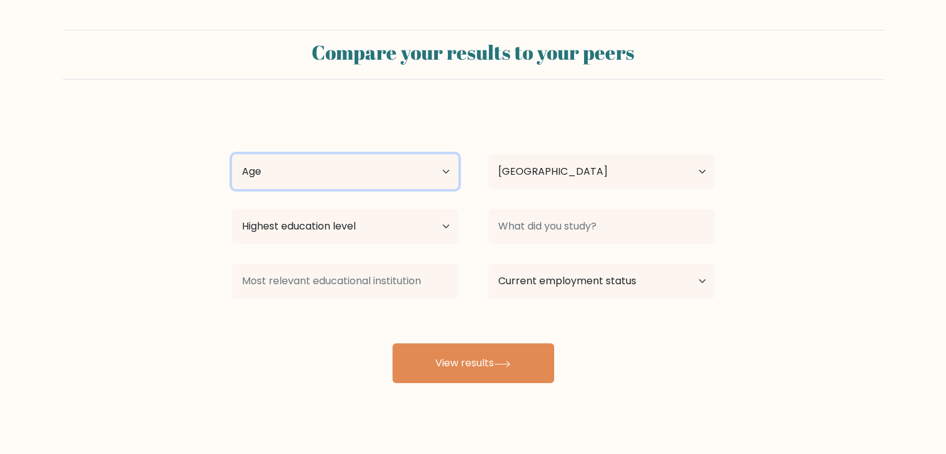
click at [289, 184] on select "Age Under 18 years old 18-24 years old 25-34 years old 35-44 years old 45-54 ye…" at bounding box center [345, 171] width 226 height 35
select select "25_34"
click at [232, 154] on select "Age Under 18 years old 18-24 years old 25-34 years old 35-44 years old 45-54 ye…" at bounding box center [345, 171] width 226 height 35
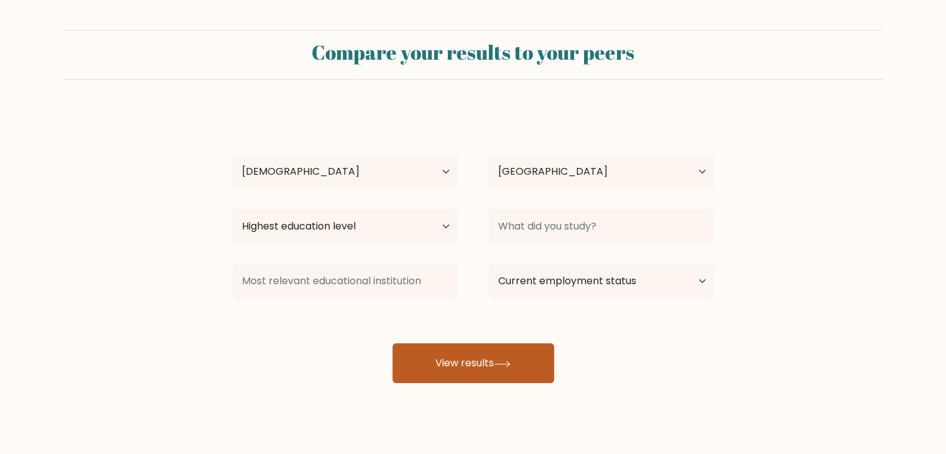
click at [521, 364] on button "View results" at bounding box center [473, 363] width 162 height 40
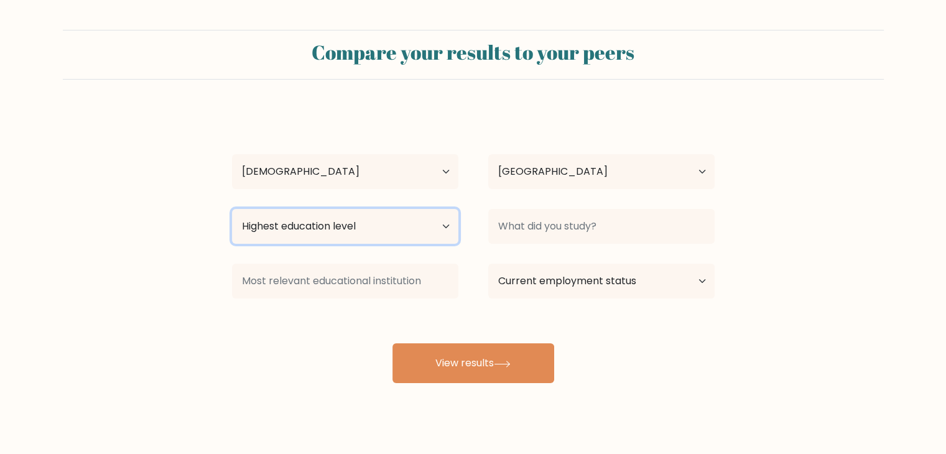
click at [396, 224] on select "Highest education level No schooling Primary Lower Secondary Upper Secondary Oc…" at bounding box center [345, 226] width 226 height 35
select select "upper_secondary"
click at [232, 209] on select "Highest education level No schooling Primary Lower Secondary Upper Secondary Oc…" at bounding box center [345, 226] width 226 height 35
click at [539, 245] on div at bounding box center [601, 226] width 256 height 45
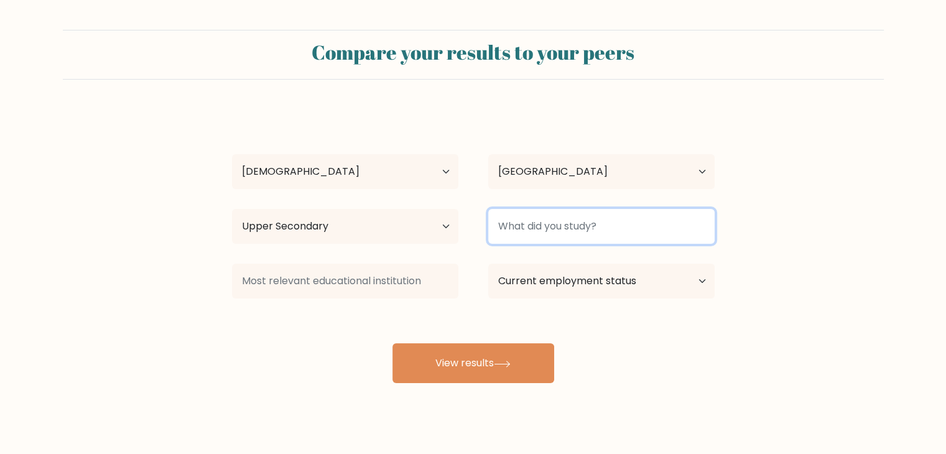
click at [539, 231] on input at bounding box center [601, 226] width 226 height 35
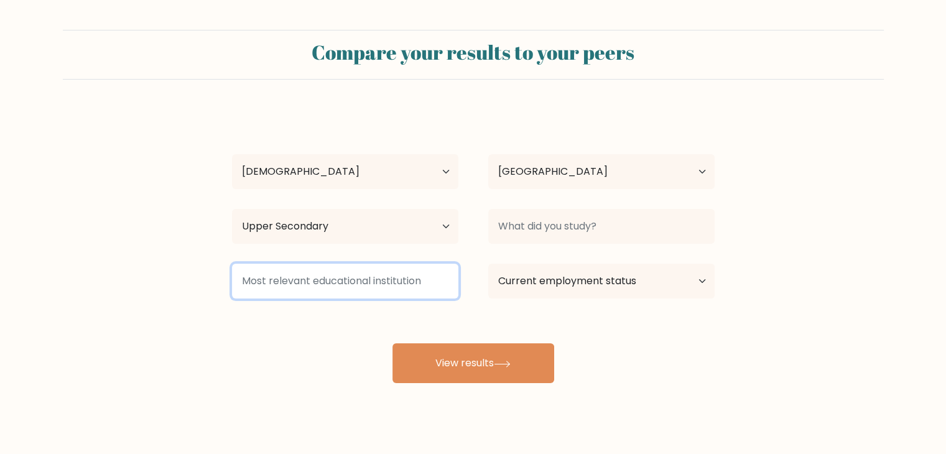
click at [354, 284] on input at bounding box center [345, 281] width 226 height 35
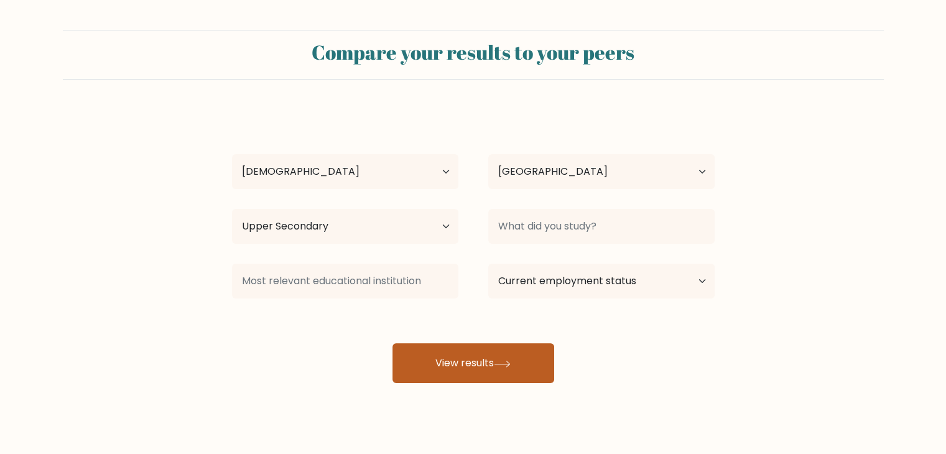
click at [493, 377] on button "View results" at bounding box center [473, 363] width 162 height 40
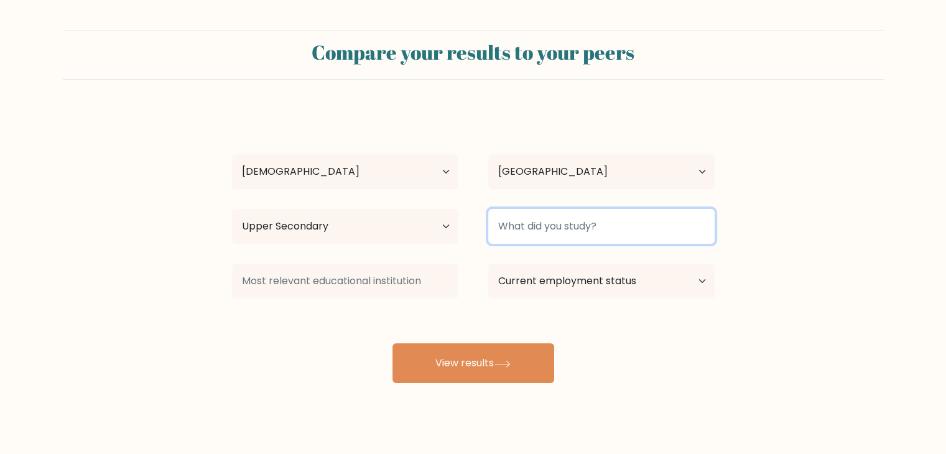
click at [535, 234] on input at bounding box center [601, 226] width 226 height 35
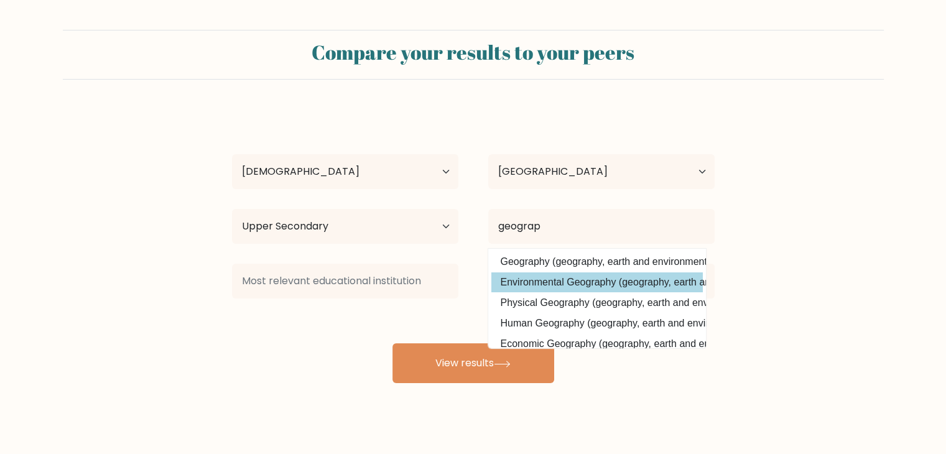
click at [548, 279] on option "Environmental Geography (geography, earth and environmental studies)" at bounding box center [596, 282] width 211 height 20
type input "Environmental Geography"
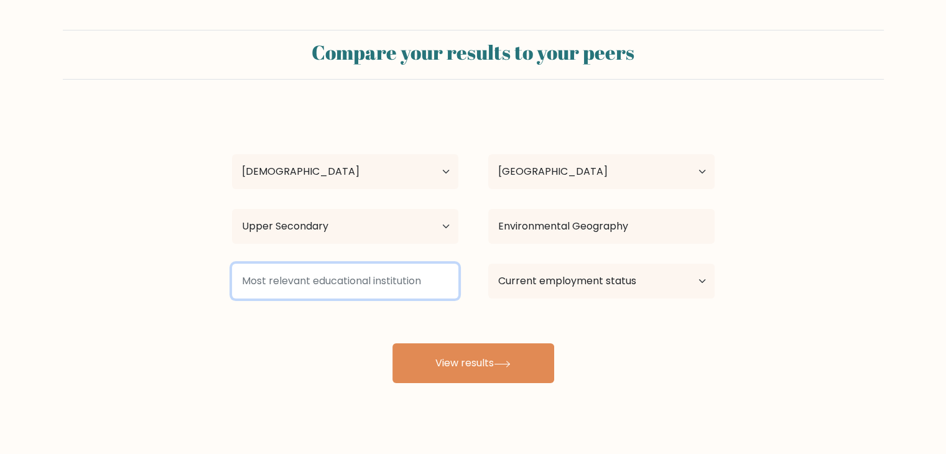
click at [384, 289] on input at bounding box center [345, 281] width 226 height 35
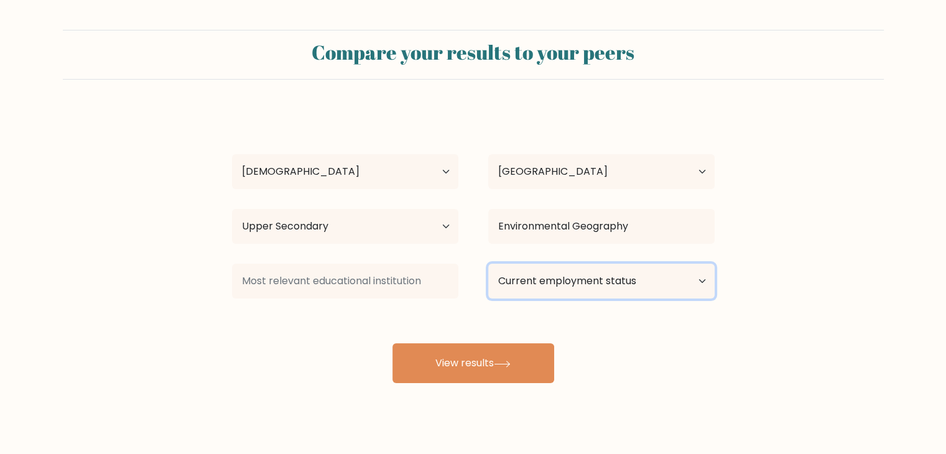
click at [547, 289] on select "Current employment status Employed Student Retired Other / prefer not to answer" at bounding box center [601, 281] width 226 height 35
select select "other"
click at [488, 264] on select "Current employment status Employed Student Retired Other / prefer not to answer" at bounding box center [601, 281] width 226 height 35
click at [415, 302] on div at bounding box center [345, 281] width 256 height 45
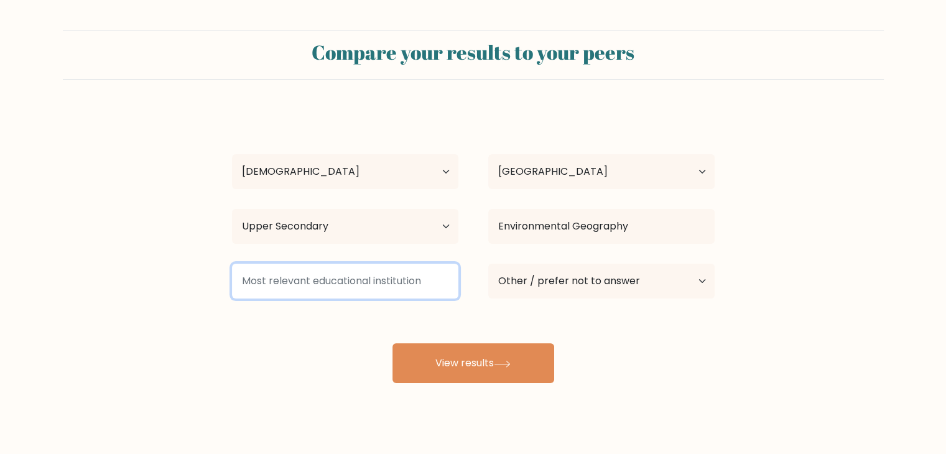
click at [402, 289] on input at bounding box center [345, 281] width 226 height 35
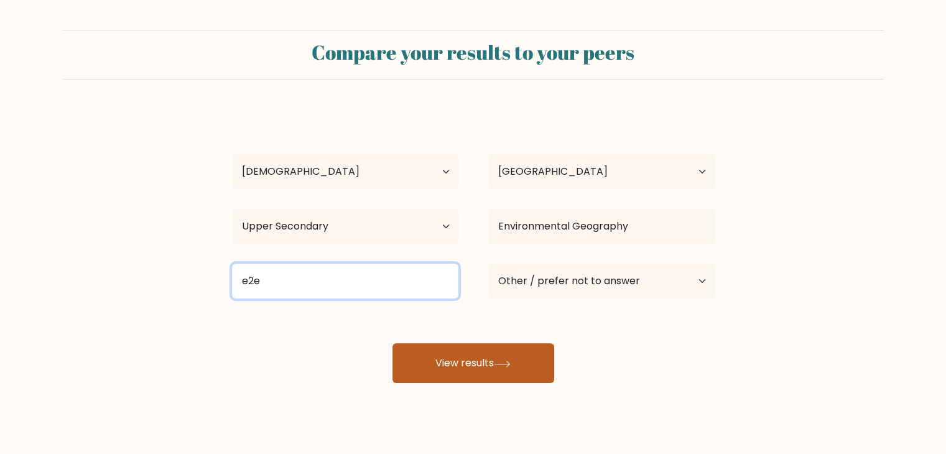
type input "e2e"
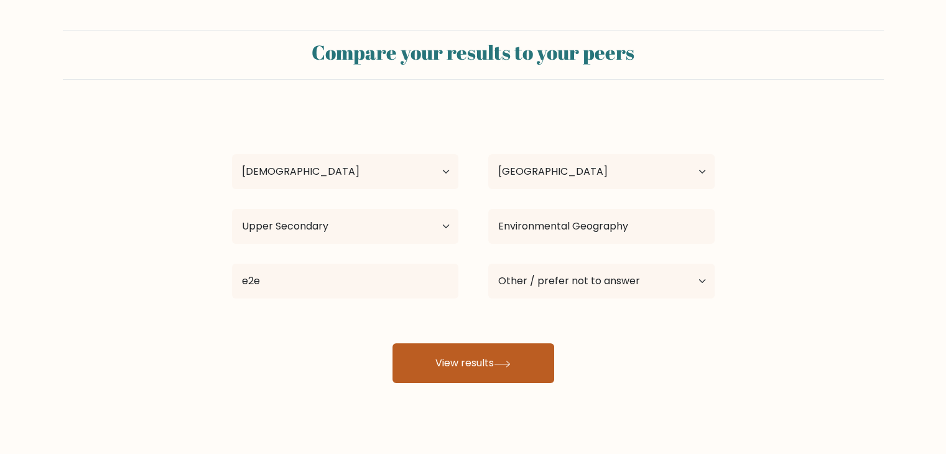
click at [451, 354] on button "View results" at bounding box center [473, 363] width 162 height 40
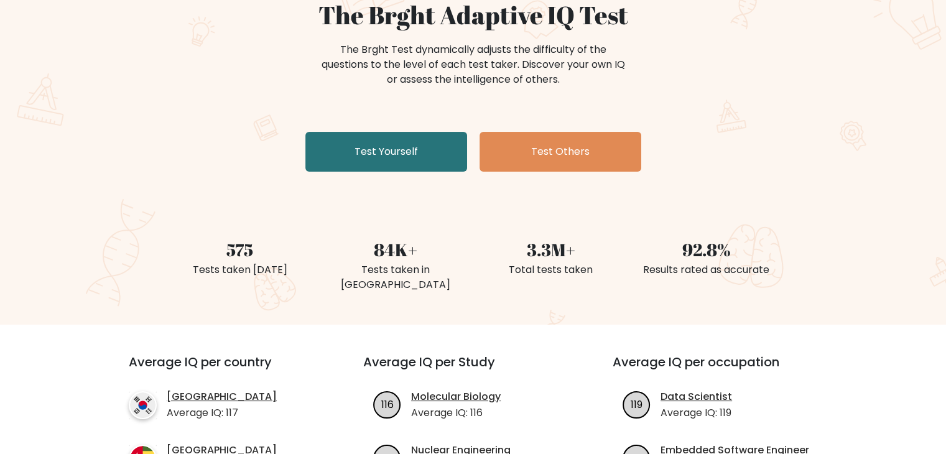
scroll to position [124, 0]
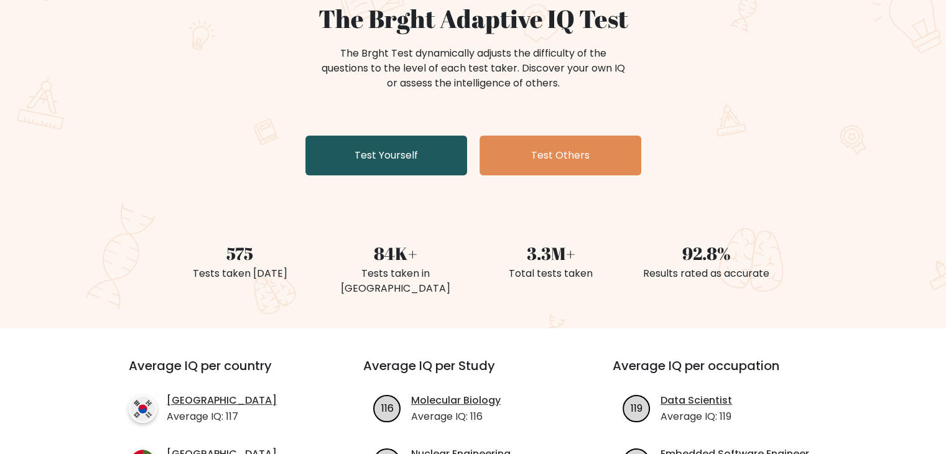
click at [423, 169] on link "Test Yourself" at bounding box center [386, 156] width 162 height 40
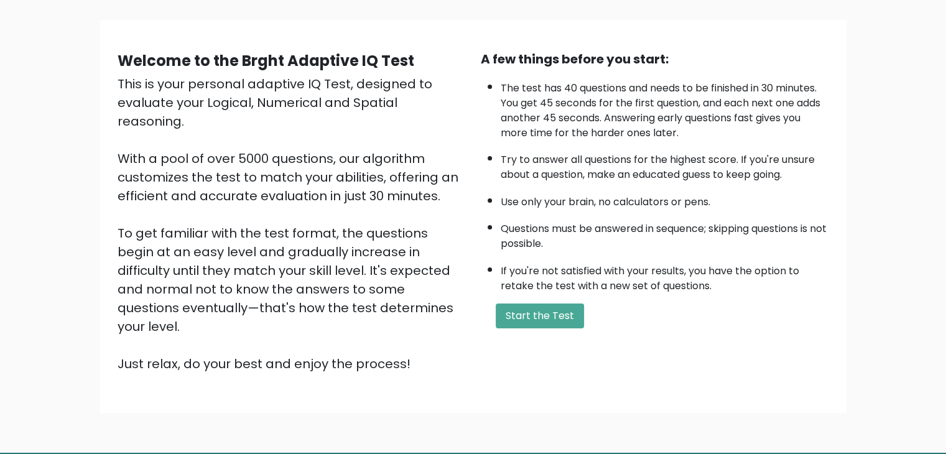
scroll to position [116, 0]
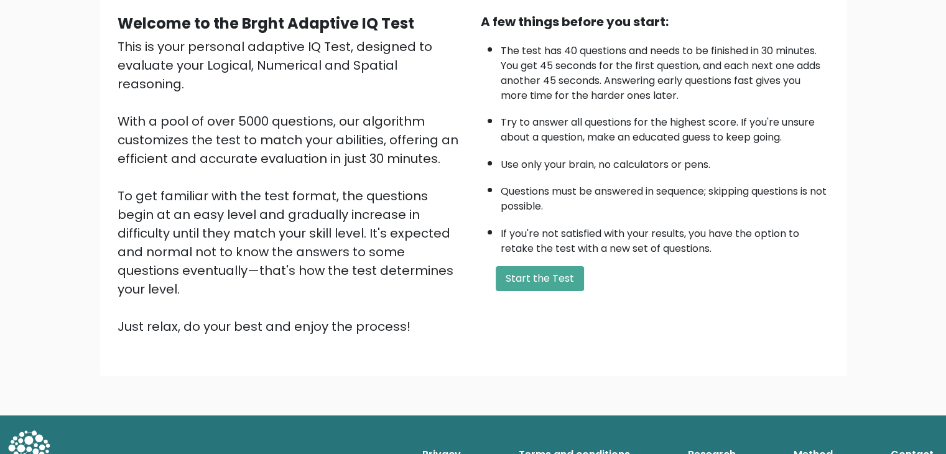
click at [501, 259] on div "A few things before you start: The test has 40 questions and needs to be finish…" at bounding box center [654, 173] width 363 height 323
click at [511, 266] on button "Start the Test" at bounding box center [540, 278] width 88 height 25
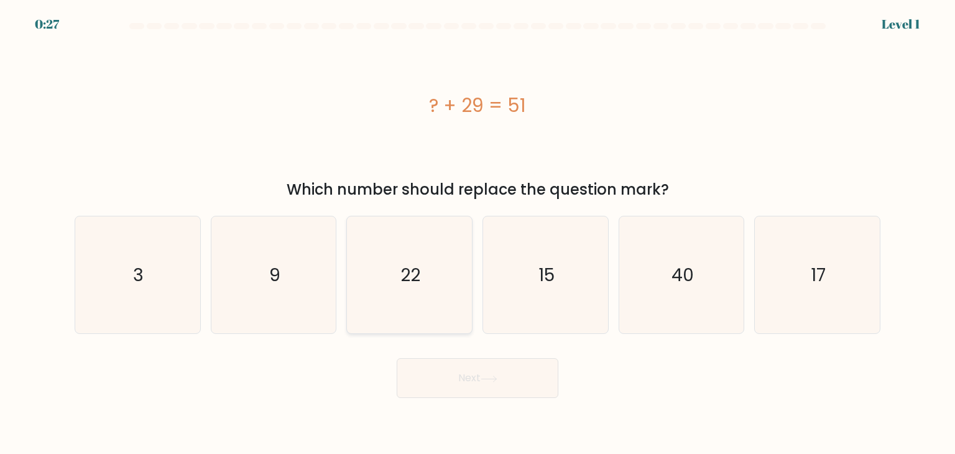
click at [415, 272] on text "22" at bounding box center [411, 274] width 20 height 25
click at [478, 233] on input "c. 22" at bounding box center [478, 230] width 1 height 6
radio input "true"
click at [493, 391] on button "Next" at bounding box center [478, 378] width 162 height 40
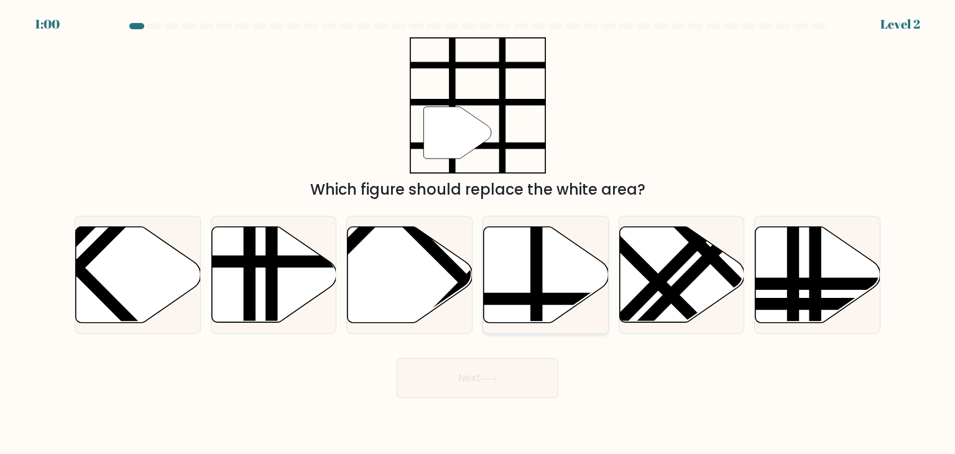
click at [546, 307] on icon at bounding box center [546, 275] width 125 height 96
click at [478, 233] on input "d." at bounding box center [478, 230] width 1 height 6
radio input "true"
click at [507, 381] on button "Next" at bounding box center [478, 378] width 162 height 40
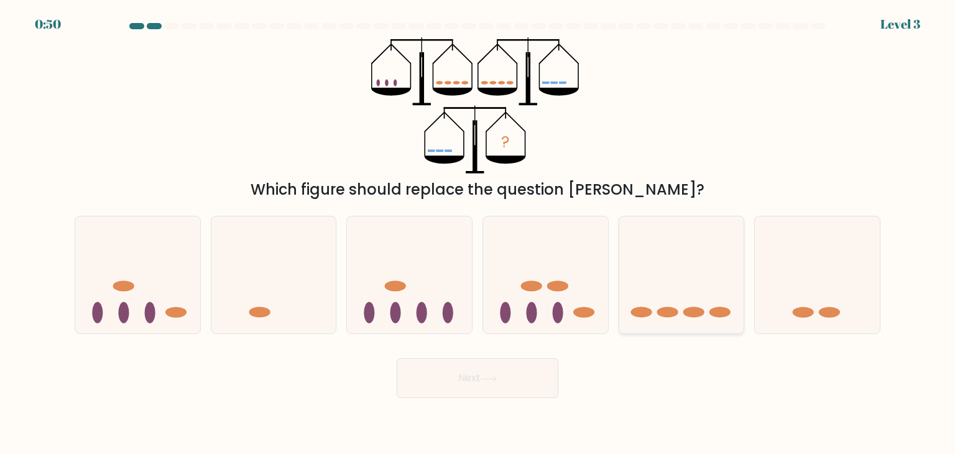
click at [675, 325] on icon at bounding box center [681, 274] width 125 height 103
click at [478, 233] on input "e." at bounding box center [478, 230] width 1 height 6
radio input "true"
click at [507, 377] on button "Next" at bounding box center [478, 378] width 162 height 40
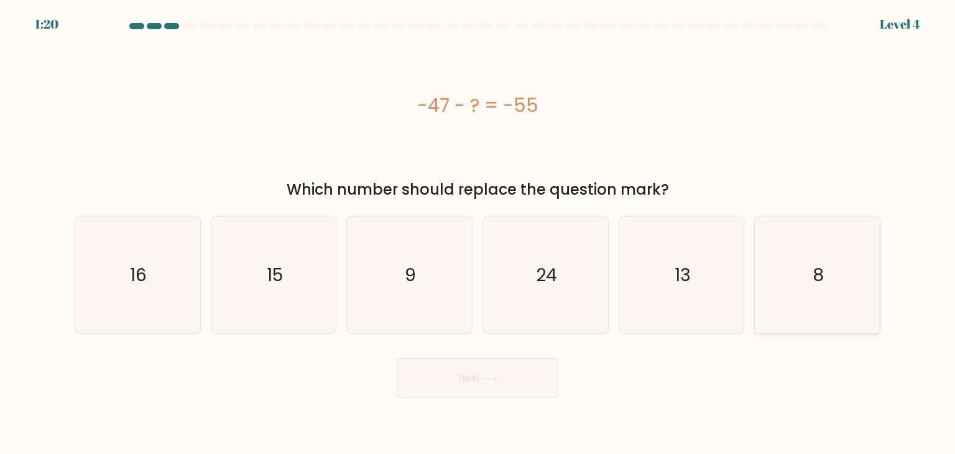
click at [830, 287] on icon "8" at bounding box center [817, 274] width 117 height 117
click at [478, 233] on input "f. 8" at bounding box center [478, 230] width 1 height 6
radio input "true"
click at [529, 381] on button "Next" at bounding box center [478, 378] width 162 height 40
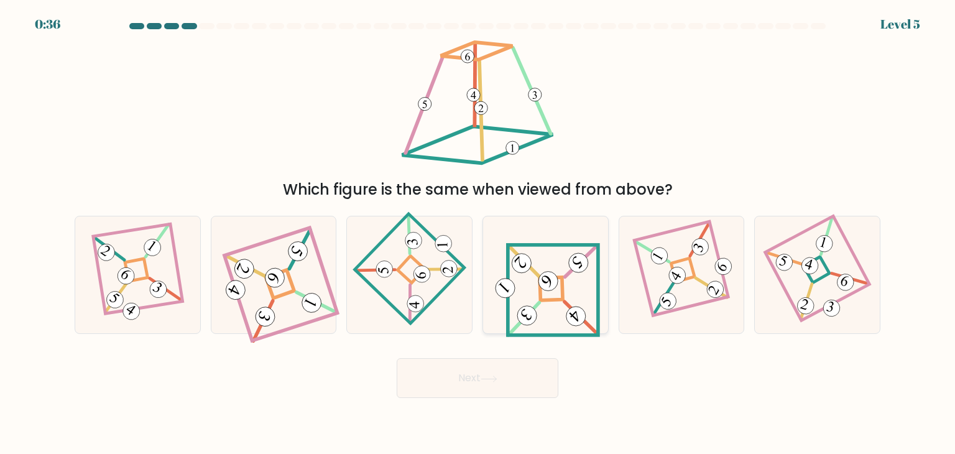
click at [542, 314] on icon at bounding box center [545, 275] width 109 height 94
click at [478, 233] on input "d." at bounding box center [478, 230] width 1 height 6
radio input "true"
click at [502, 389] on button "Next" at bounding box center [478, 378] width 162 height 40
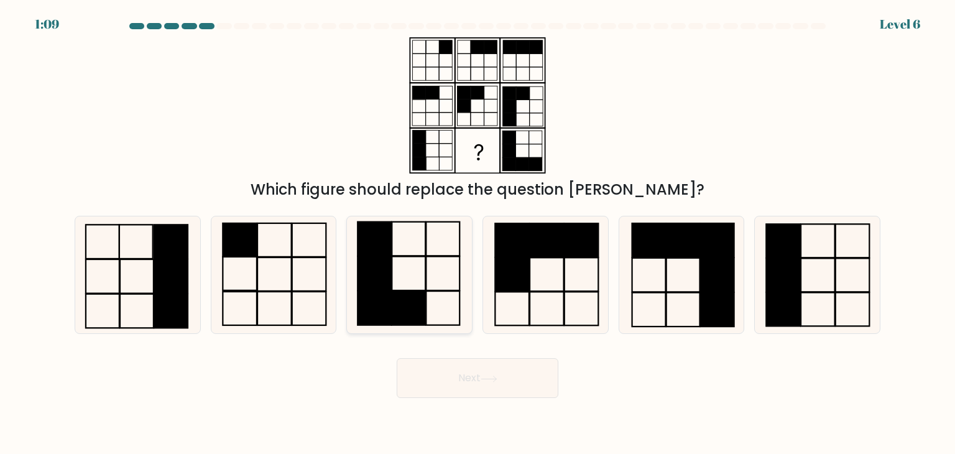
click at [430, 295] on icon at bounding box center [409, 274] width 117 height 117
click at [478, 233] on input "c." at bounding box center [478, 230] width 1 height 6
radio input "true"
click at [450, 384] on button "Next" at bounding box center [478, 378] width 162 height 40
